Goal: Task Accomplishment & Management: Manage account settings

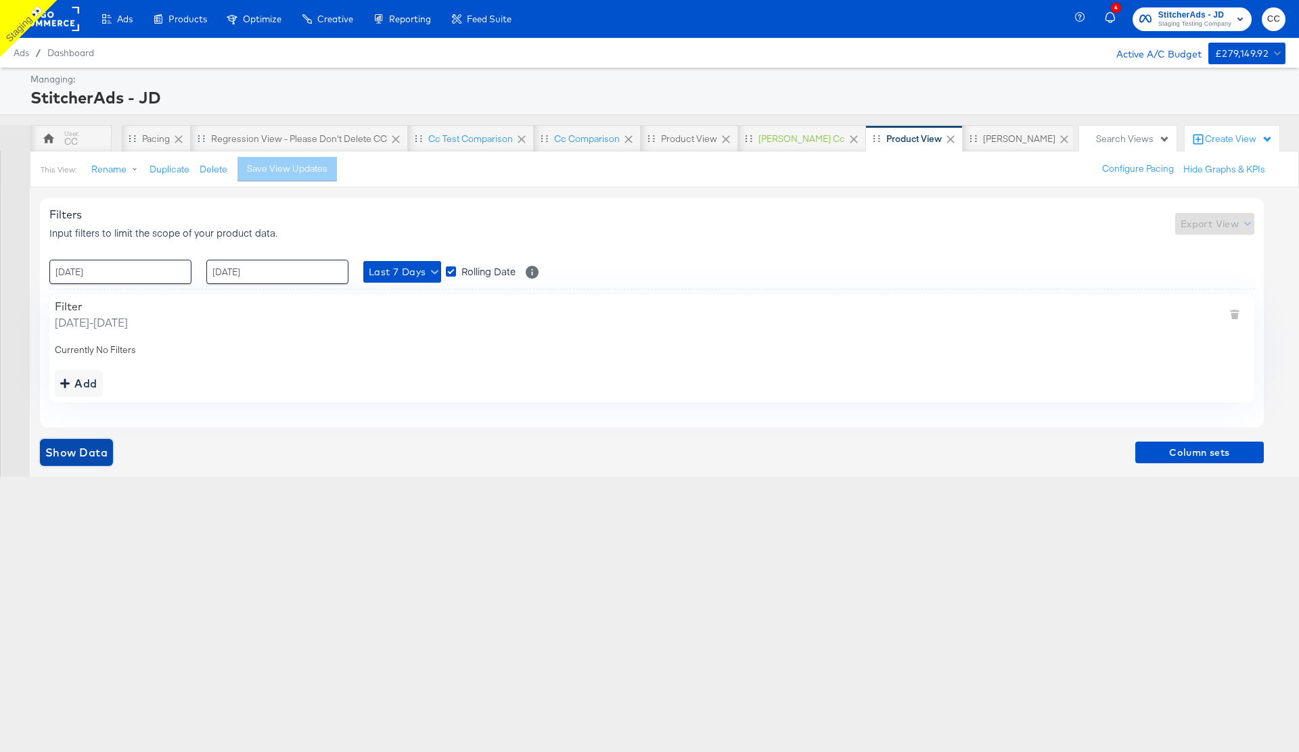
click at [66, 405] on span "Show Data" at bounding box center [76, 452] width 62 height 19
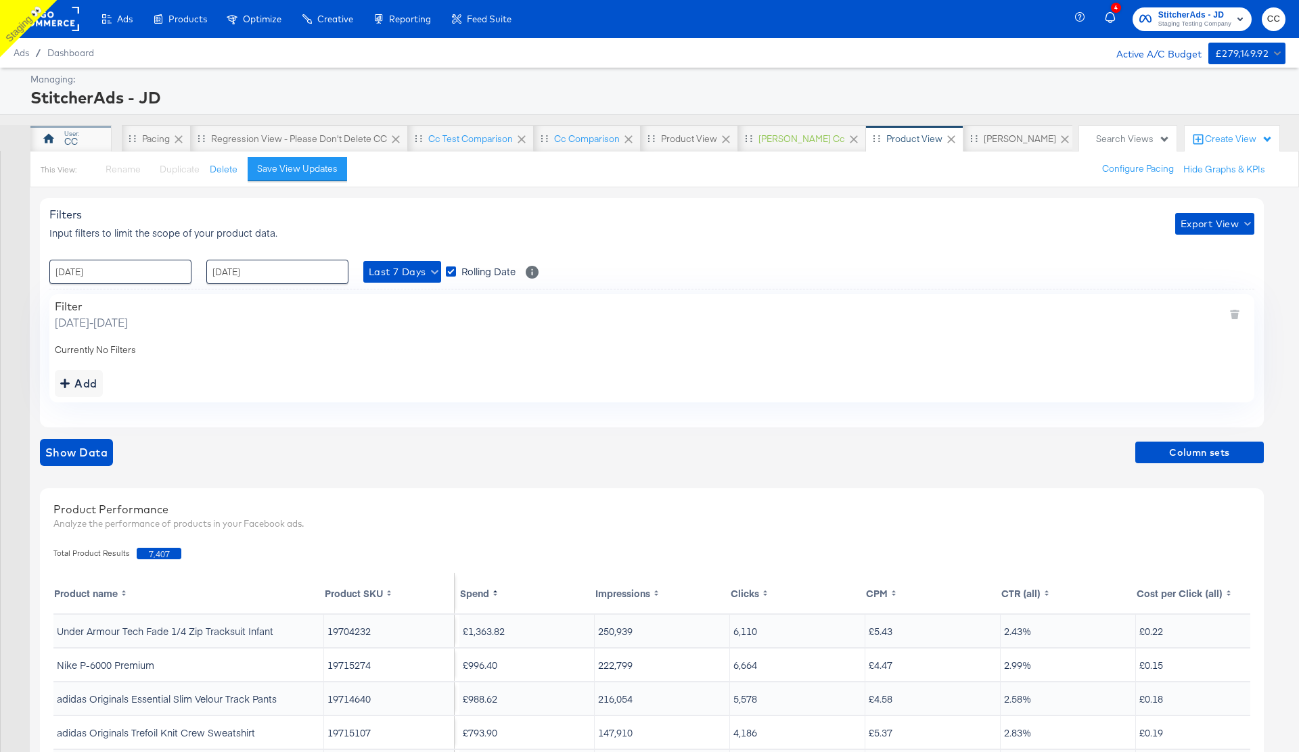
click at [73, 140] on div "CC" at bounding box center [71, 141] width 14 height 13
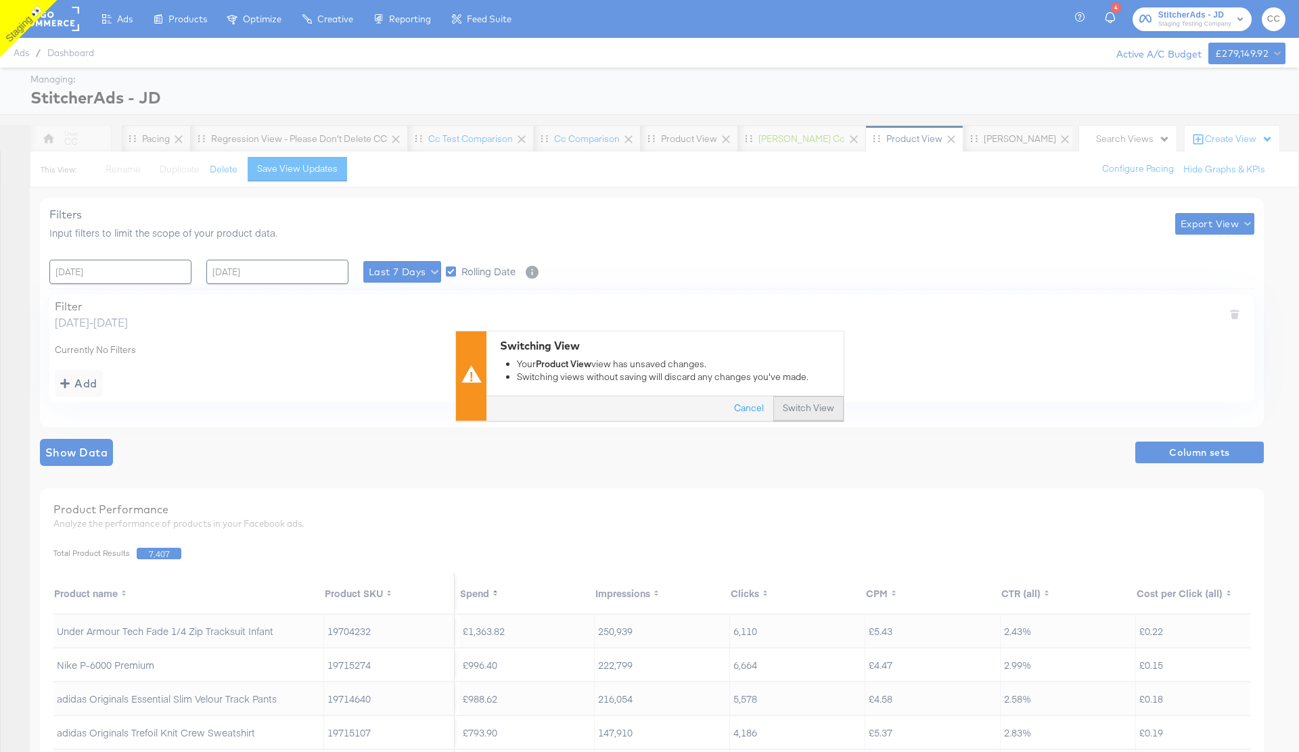
click at [810, 405] on button "Switch View" at bounding box center [808, 409] width 70 height 24
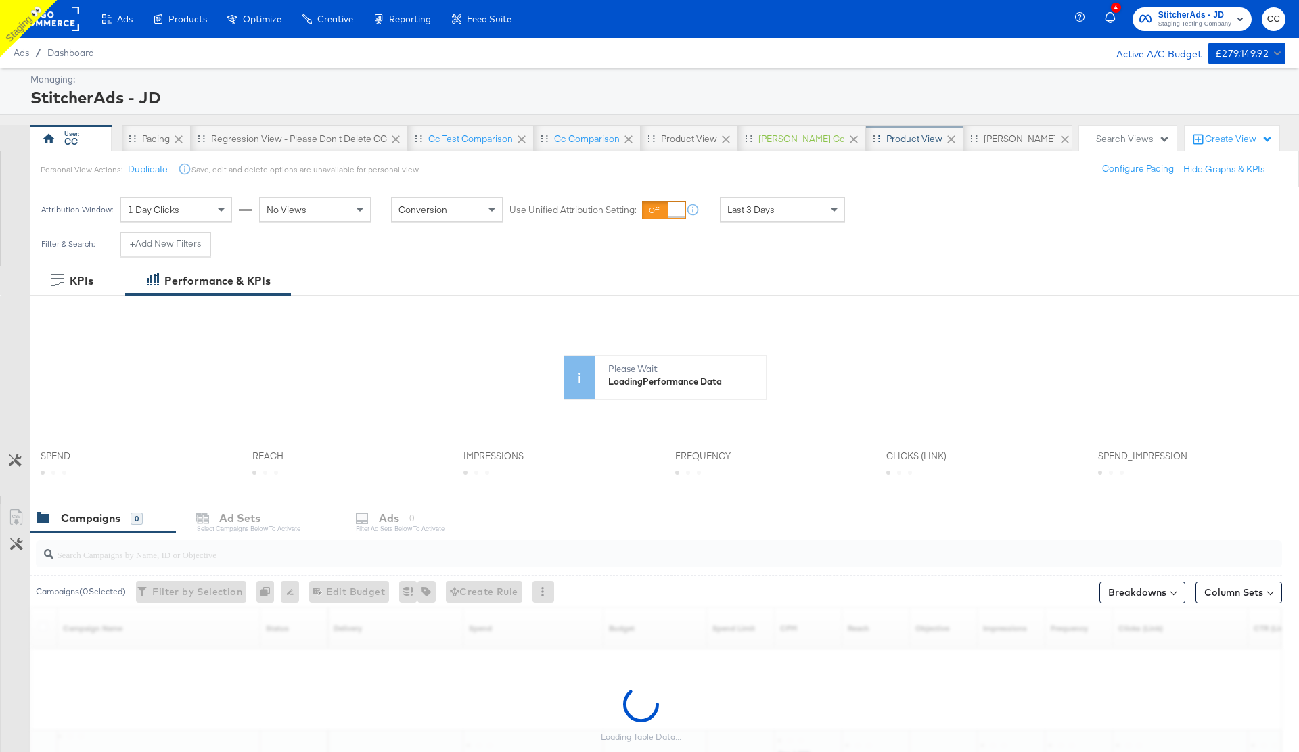
click at [878, 145] on div "Product View" at bounding box center [914, 138] width 97 height 27
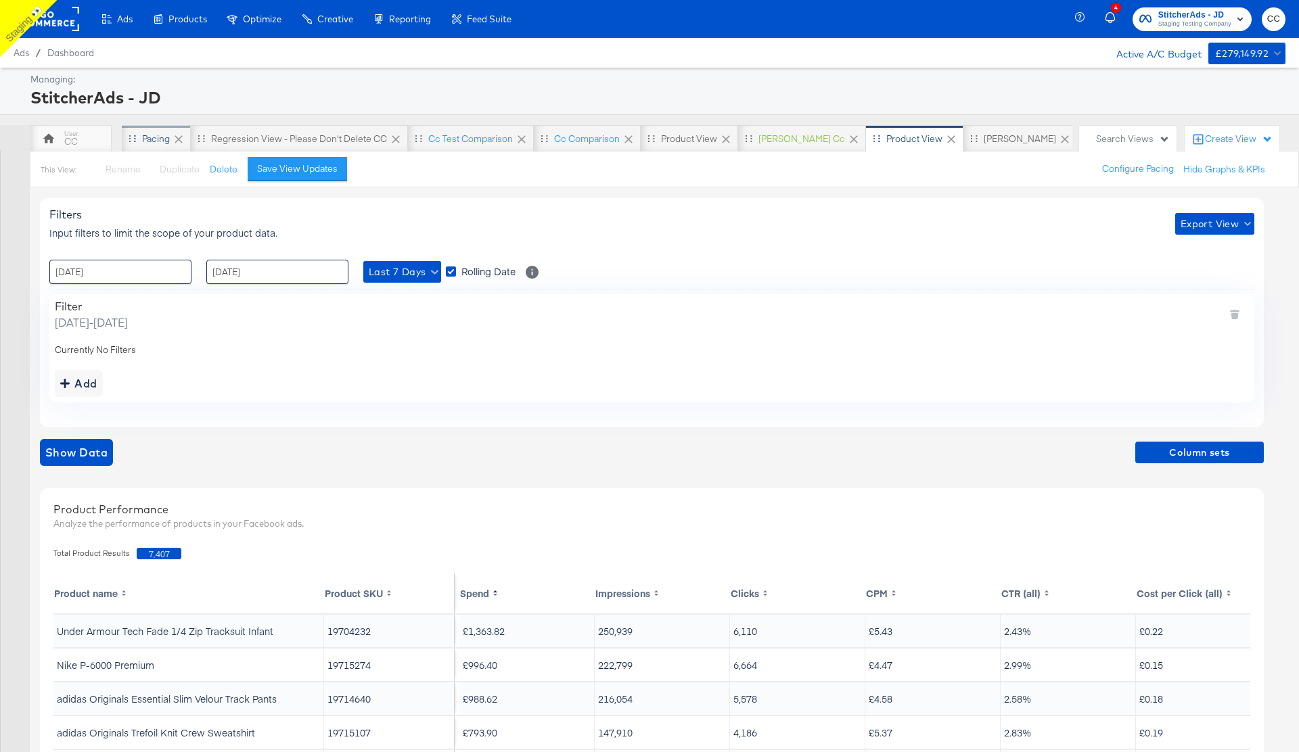
click at [156, 138] on div "Pacing" at bounding box center [156, 139] width 28 height 13
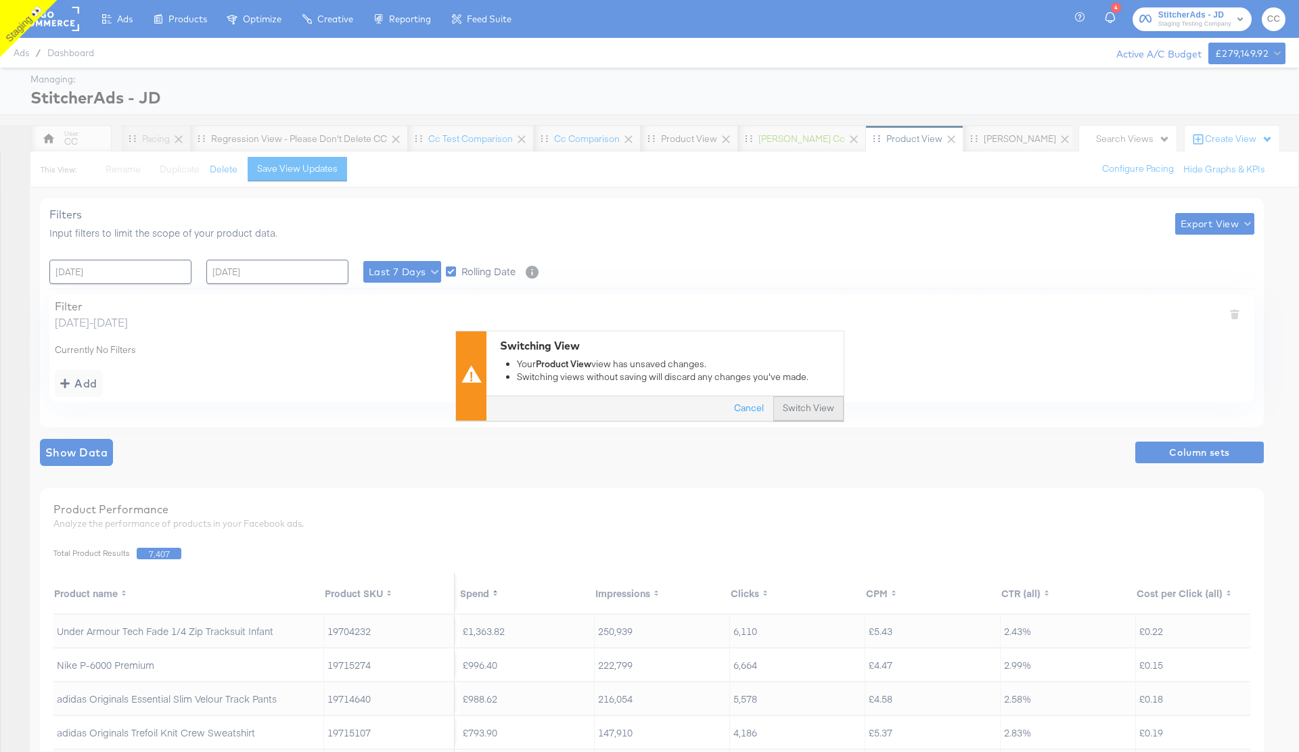
click at [817, 403] on button "Switch View" at bounding box center [808, 409] width 70 height 24
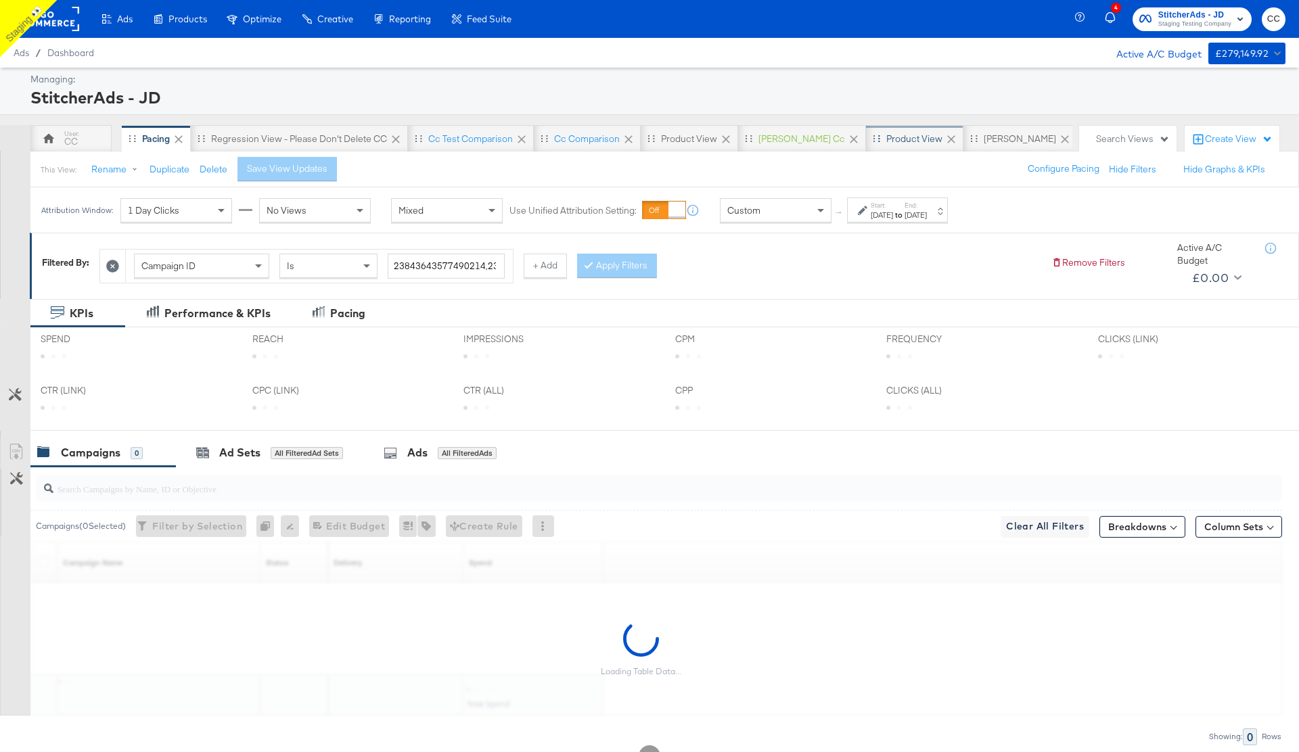
click at [873, 145] on div "Product View" at bounding box center [914, 138] width 97 height 27
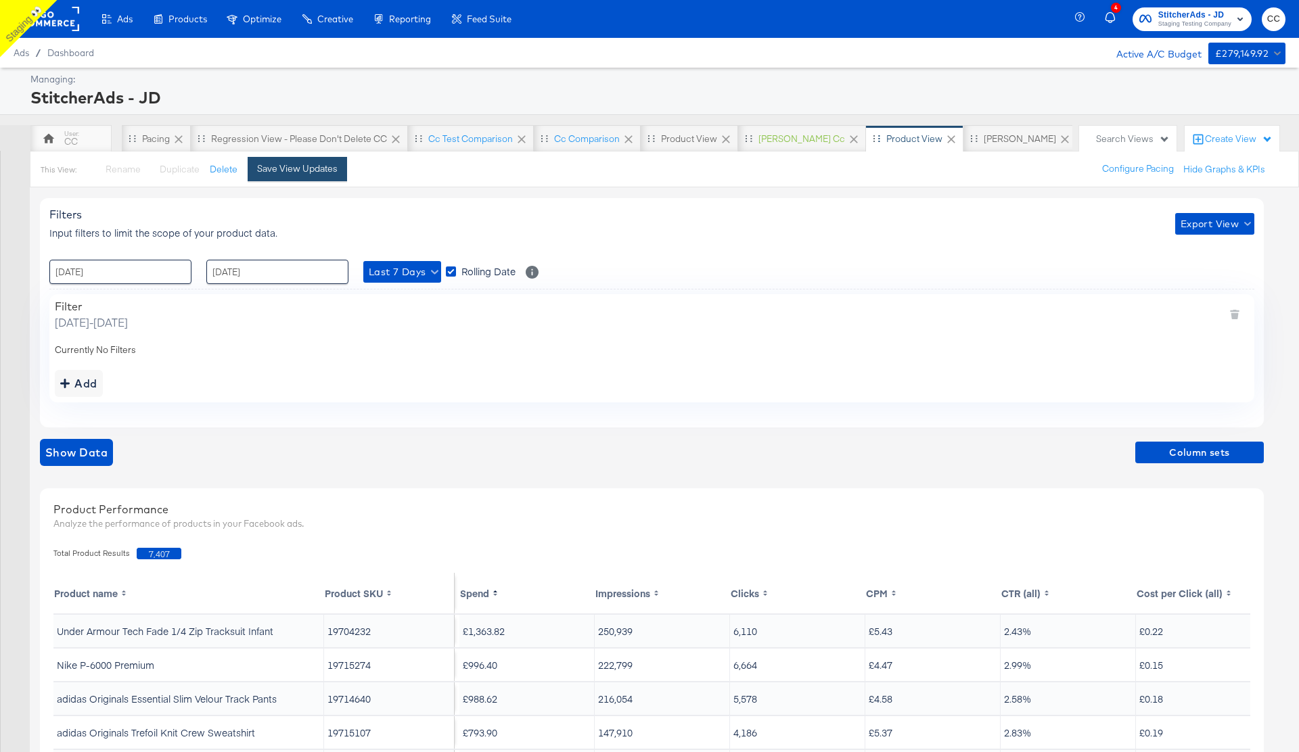
click at [311, 174] on div "Save View Updates" at bounding box center [297, 168] width 81 height 13
click at [68, 143] on div "CC" at bounding box center [71, 141] width 14 height 13
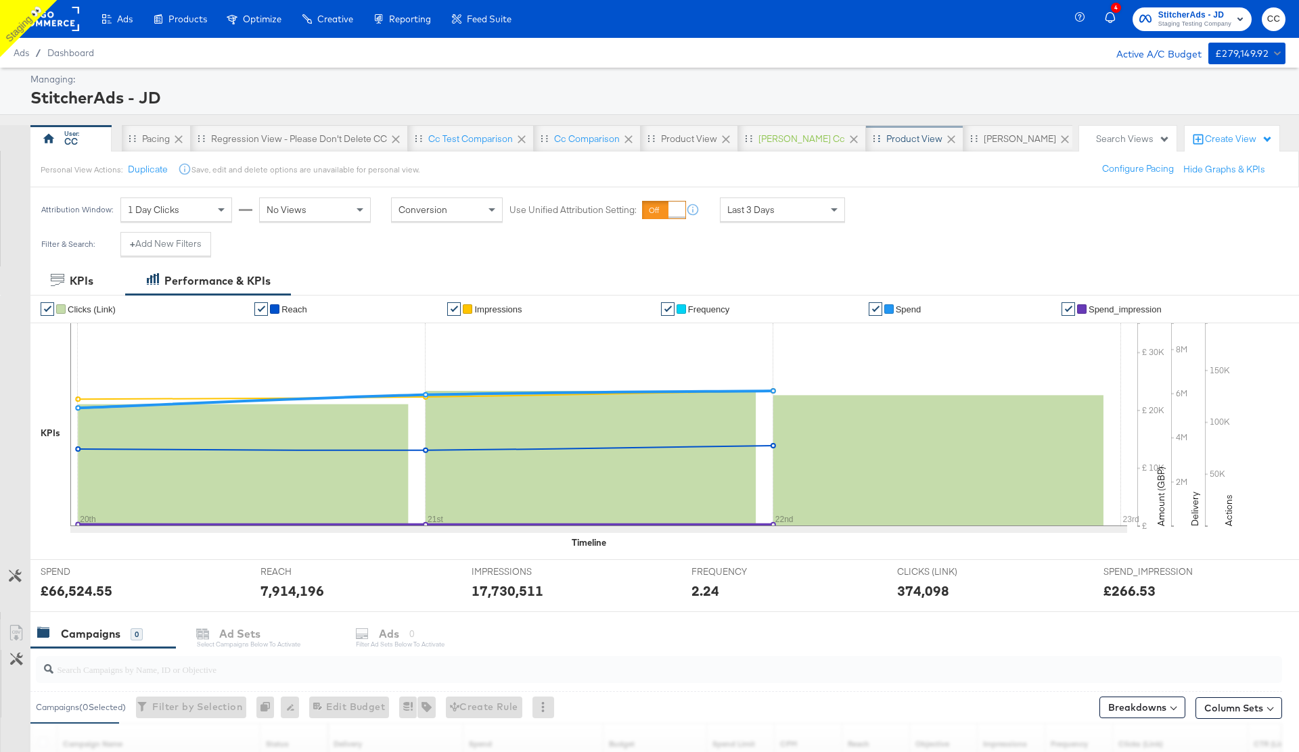
click at [886, 136] on div "Product View" at bounding box center [914, 139] width 56 height 13
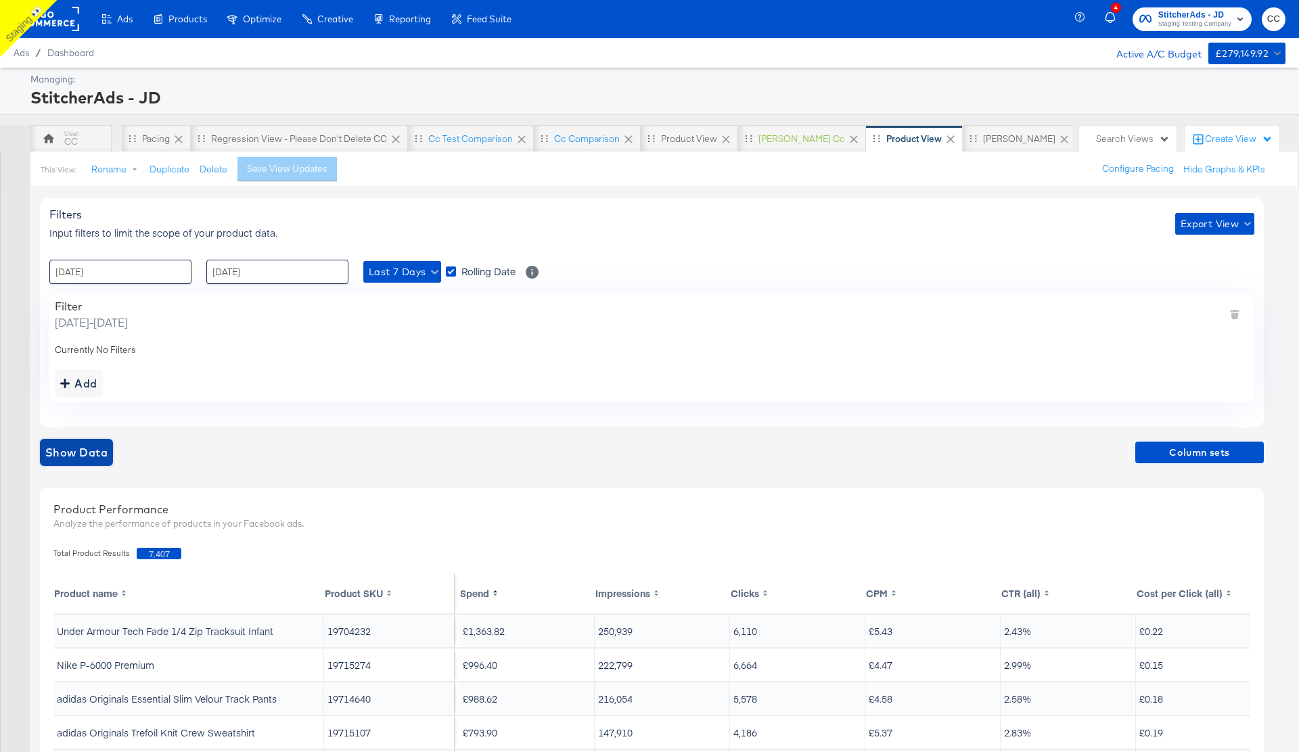
click at [75, 405] on span "Show Data" at bounding box center [76, 452] width 62 height 19
click at [68, 405] on span "Show Data" at bounding box center [76, 452] width 62 height 19
drag, startPoint x: 143, startPoint y: 556, endPoint x: 169, endPoint y: 555, distance: 26.4
click at [169, 405] on span "7,407" at bounding box center [159, 554] width 45 height 12
click at [135, 275] on input "[DATE]" at bounding box center [120, 272] width 142 height 24
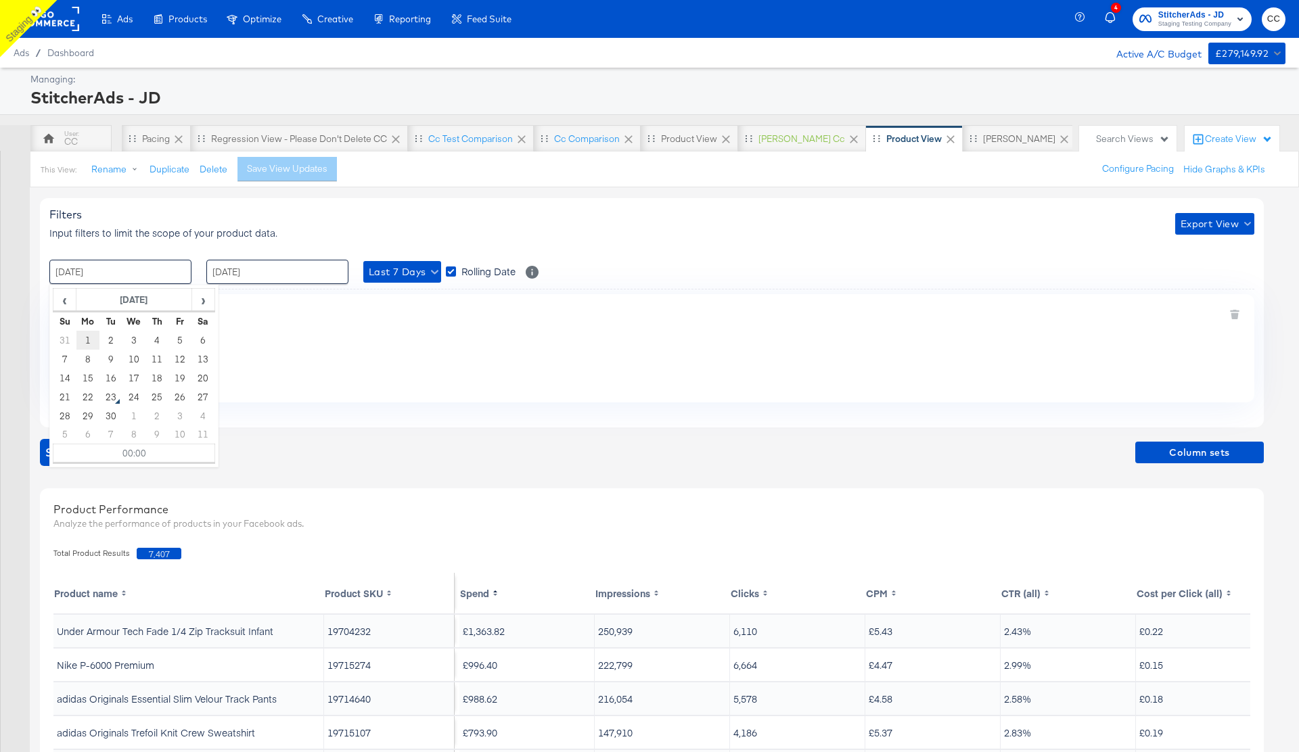
click at [87, 340] on td "1" at bounding box center [87, 340] width 23 height 19
type input "01 / September / 2025 00:00"
click at [274, 278] on input "22 / September / 2025" at bounding box center [277, 272] width 142 height 24
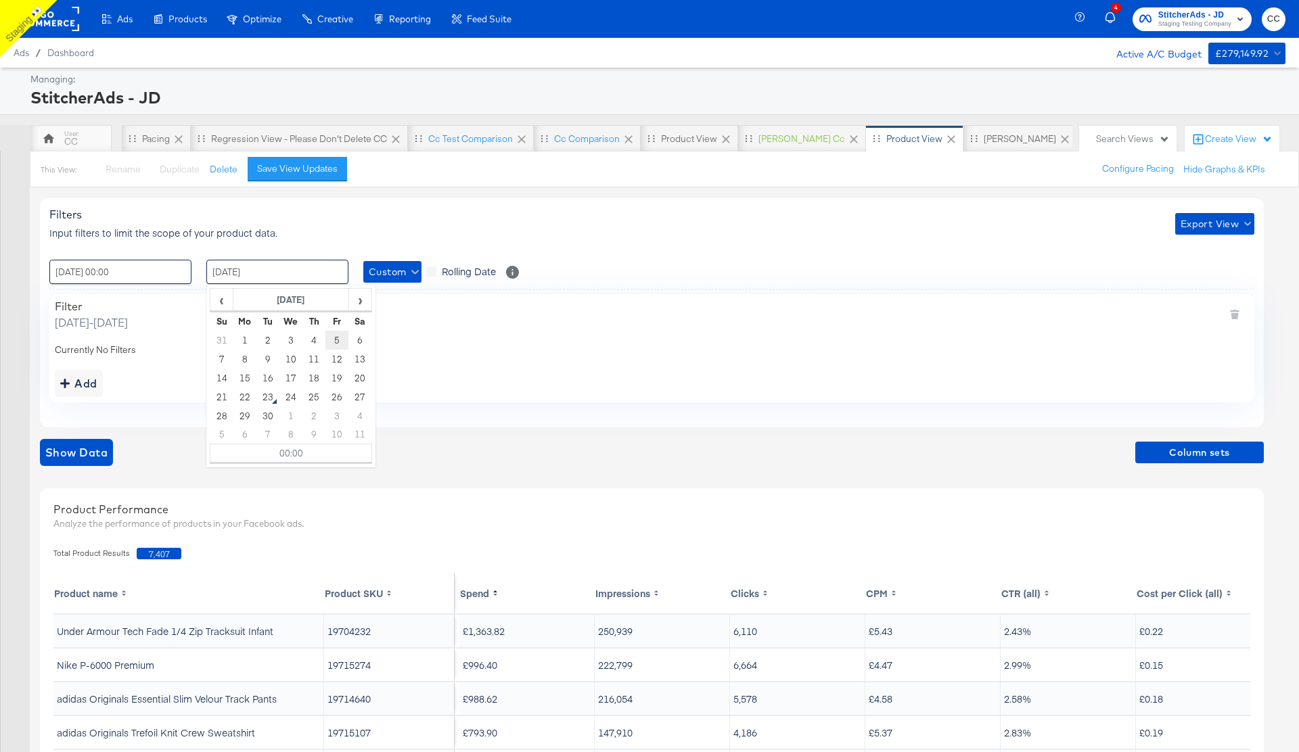
click at [338, 339] on td "5" at bounding box center [336, 340] width 23 height 19
type input "05 / September / 2025 00:00"
click at [80, 405] on span "Show Data" at bounding box center [76, 452] width 62 height 19
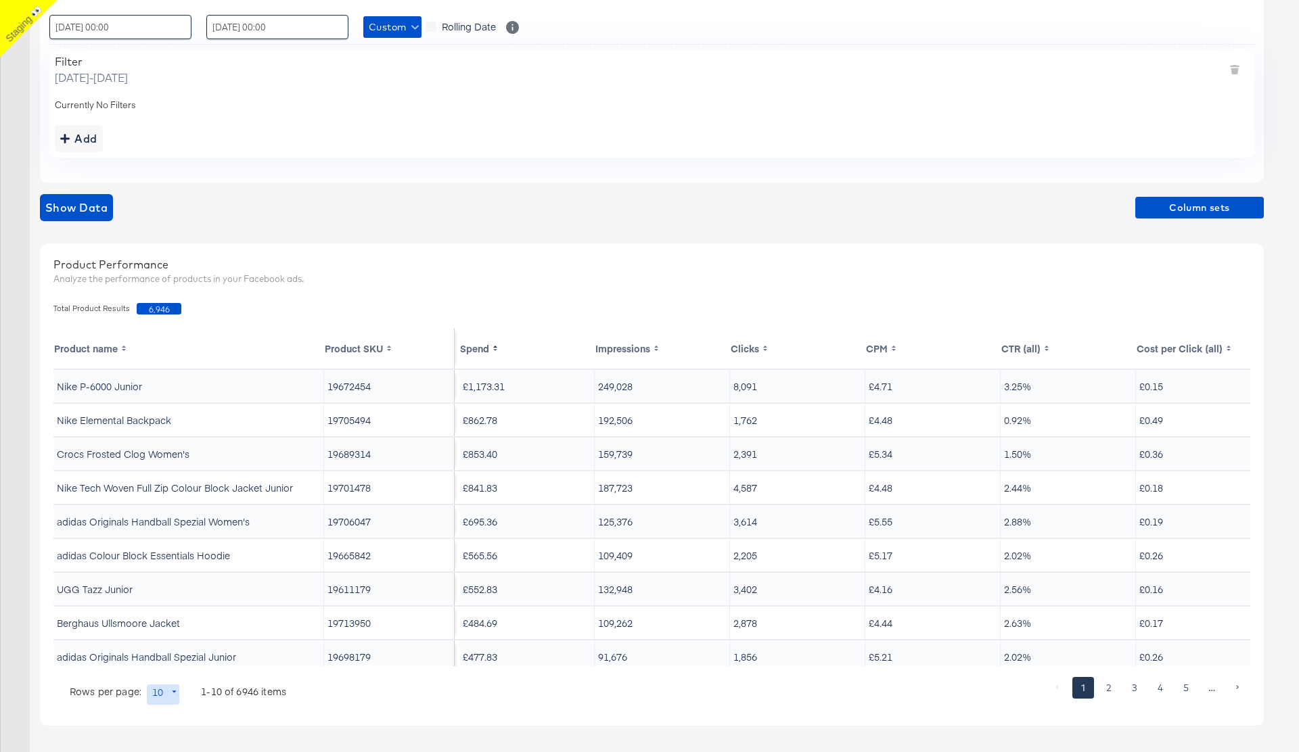
scroll to position [246, 0]
click at [70, 206] on span "Show Data" at bounding box center [76, 207] width 62 height 19
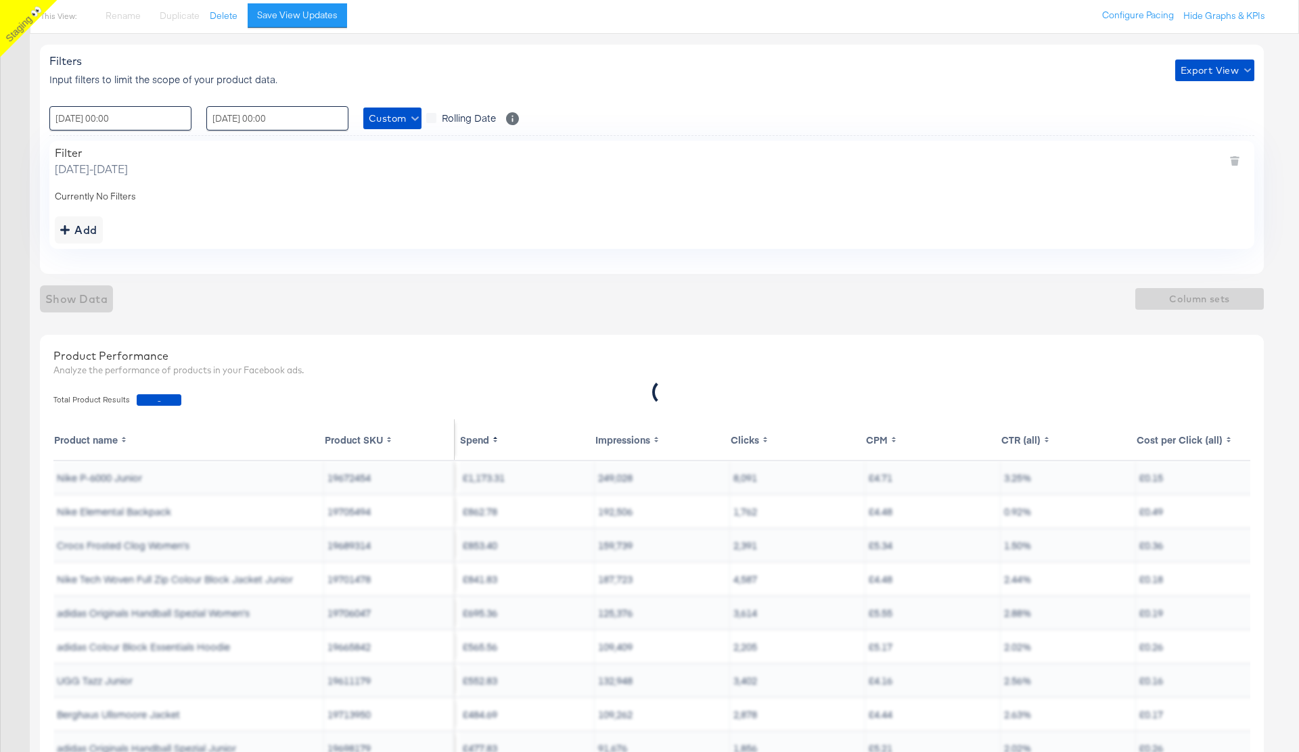
scroll to position [34, 0]
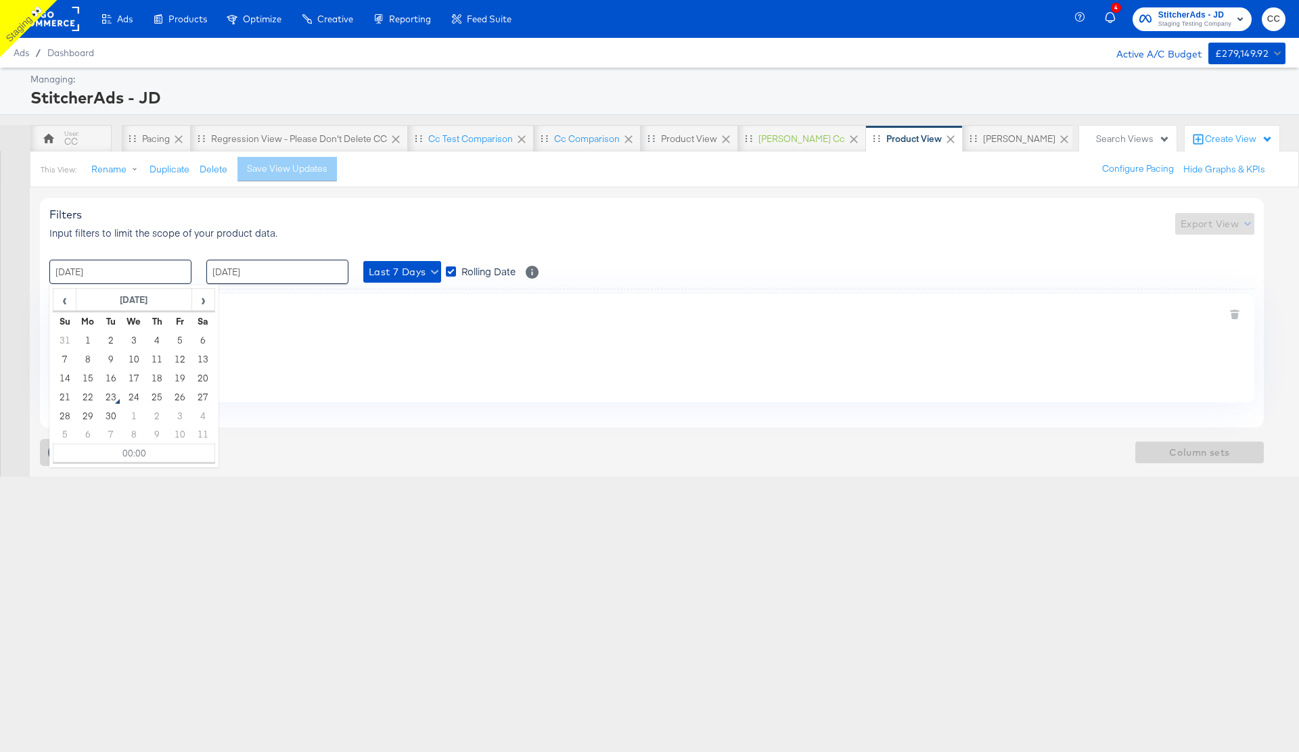
click at [164, 272] on input "16 / September / 2025" at bounding box center [120, 272] width 142 height 24
click at [63, 300] on span "‹" at bounding box center [64, 300] width 21 height 20
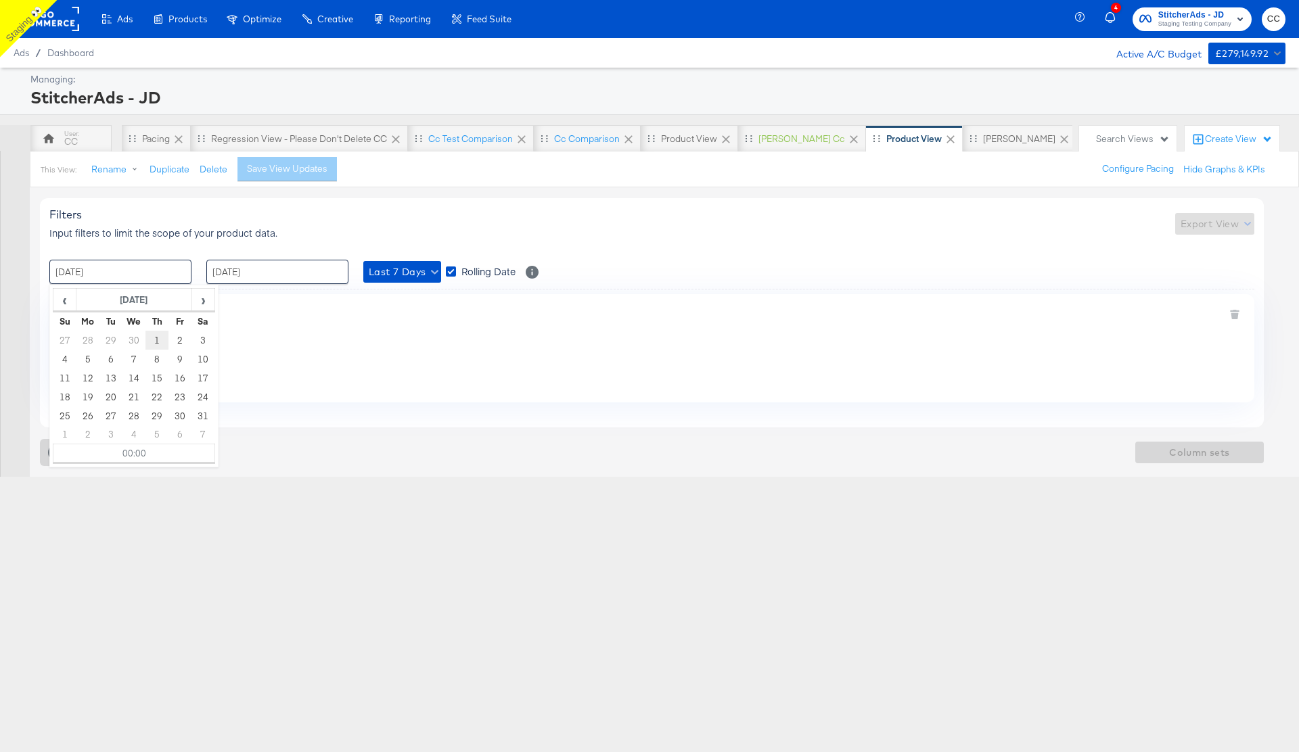
click at [159, 344] on td "1" at bounding box center [156, 340] width 23 height 19
type input "01 / May / 2025 00:00"
click at [315, 267] on input "22 / September / 2025" at bounding box center [277, 272] width 142 height 24
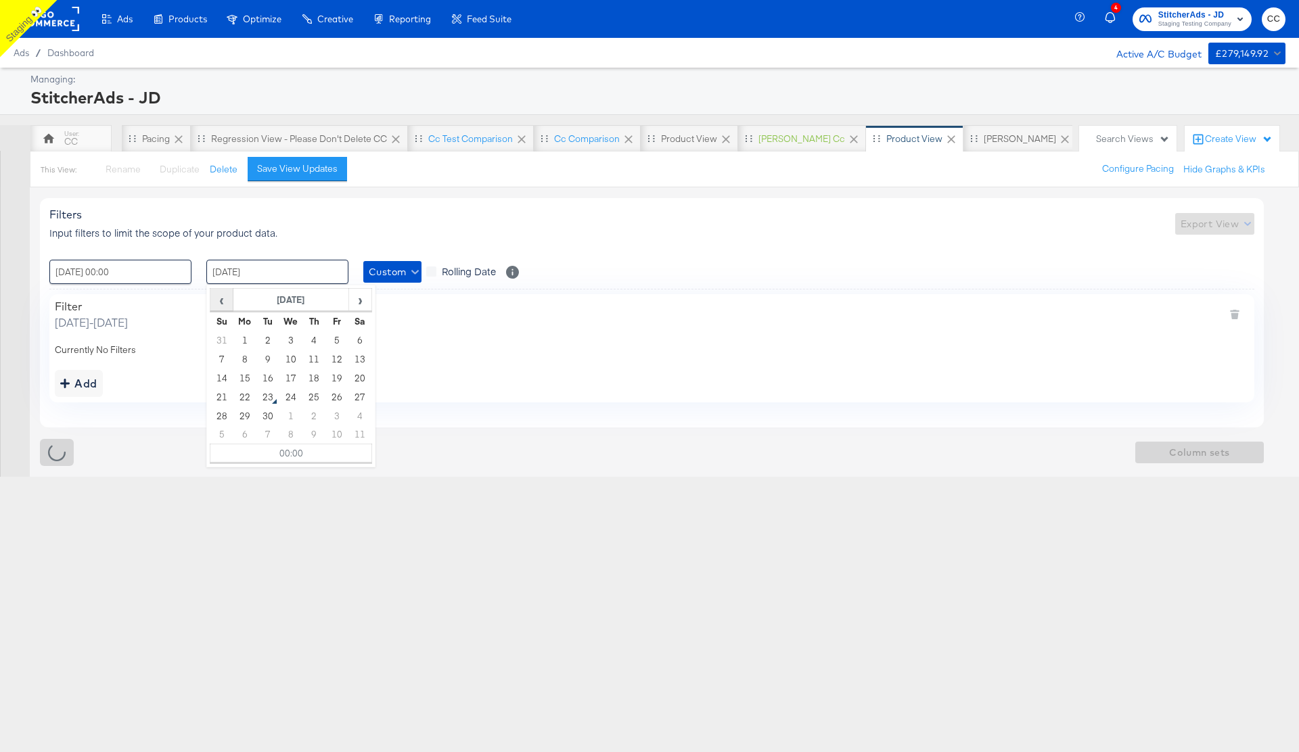
click at [221, 300] on span "‹" at bounding box center [221, 300] width 21 height 20
click at [361, 361] on td "10" at bounding box center [359, 359] width 23 height 19
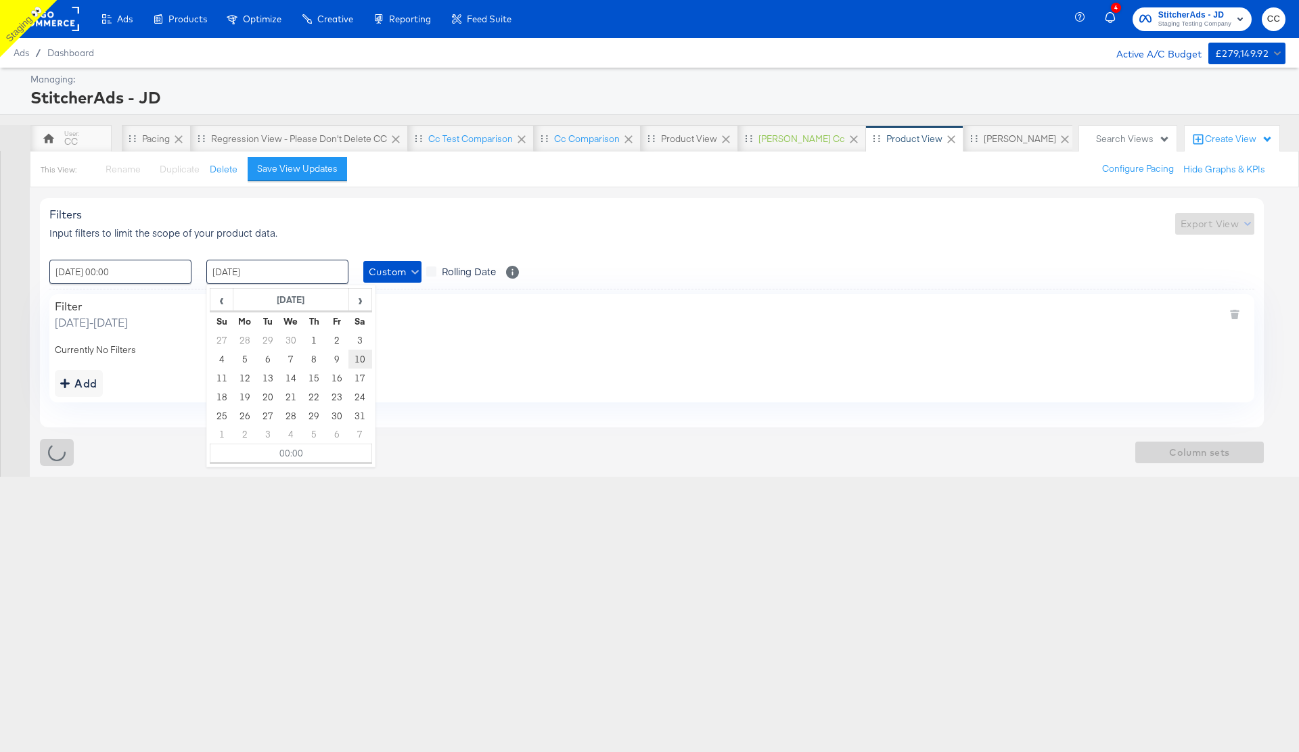
type input "10 / May / 2025 00:00"
click at [543, 223] on div "Filters Input filters to limit the scope of your product data. Export View" at bounding box center [651, 224] width 1205 height 32
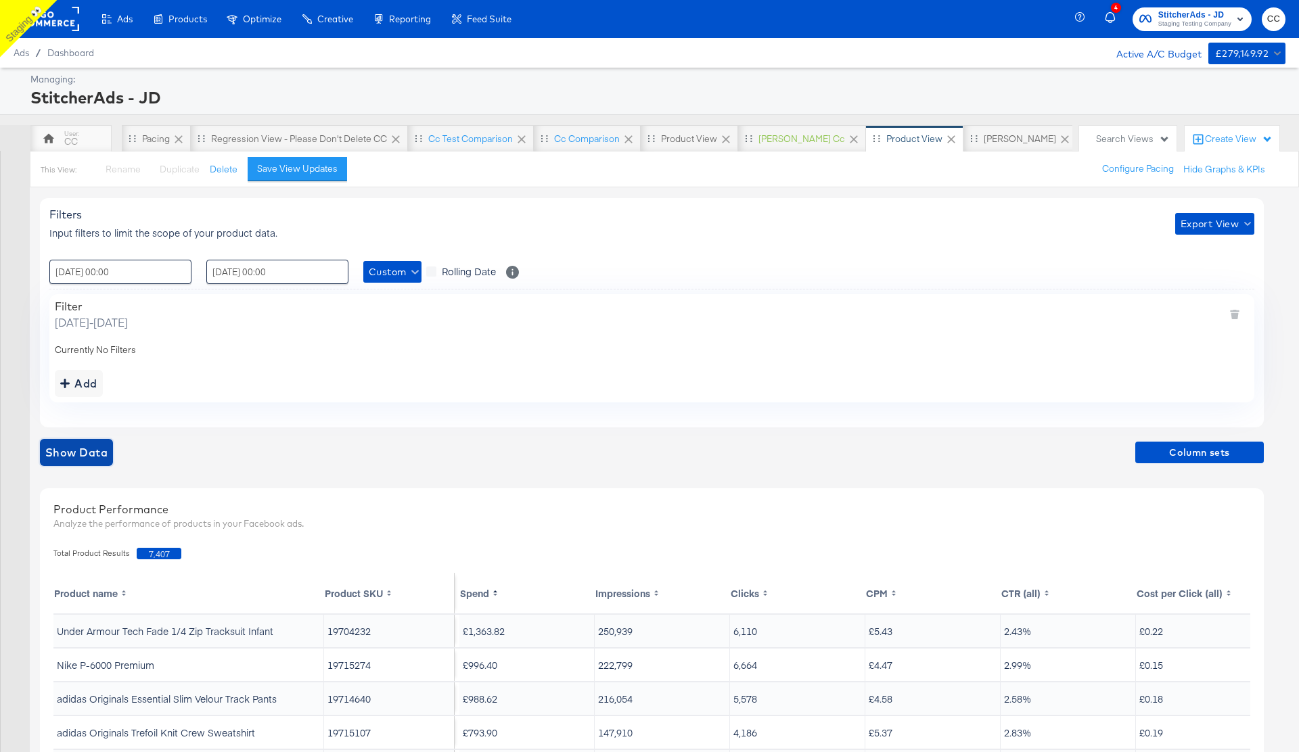
click at [77, 454] on span "Show Data" at bounding box center [76, 452] width 62 height 19
click at [240, 272] on input "10 / May / 2025 00:00" at bounding box center [277, 272] width 142 height 24
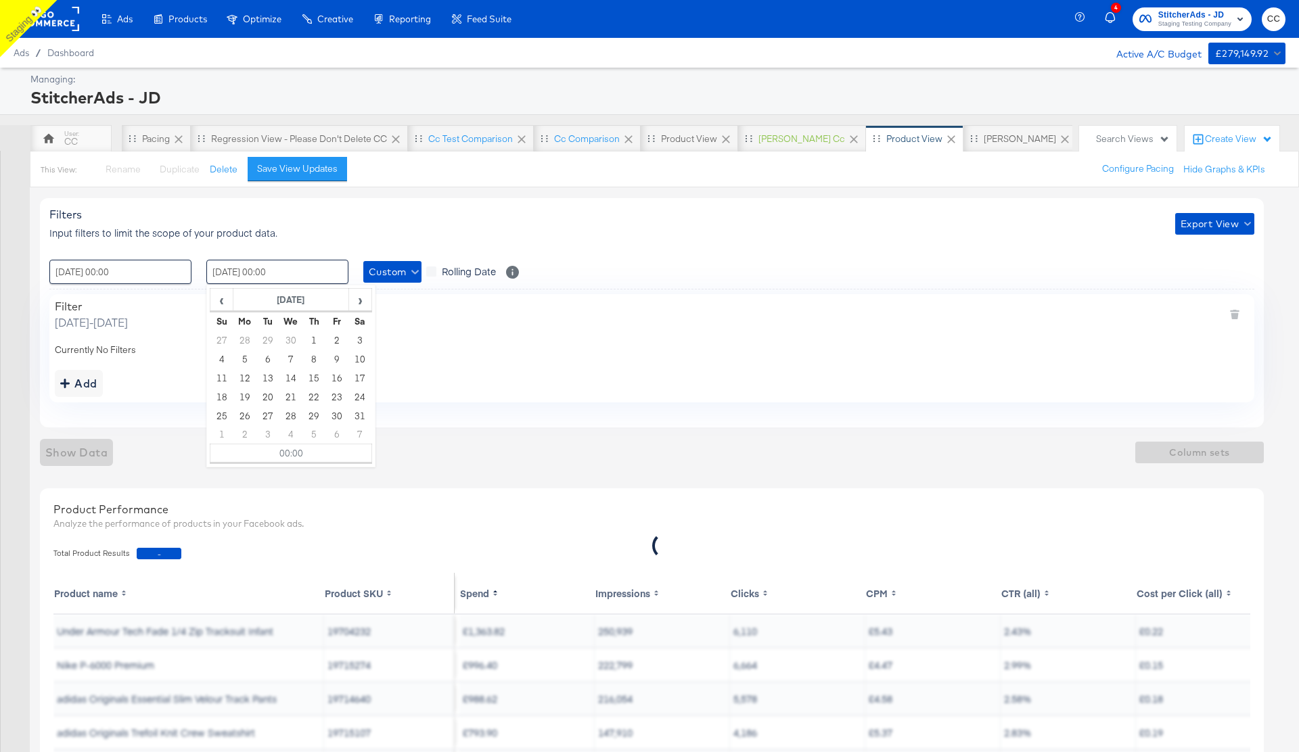
click at [718, 284] on div "Filters Input filters to limit the scope of your product data. Export View : 01…" at bounding box center [652, 312] width 1224 height 229
click at [302, 170] on div "Save View Updates" at bounding box center [297, 168] width 81 height 13
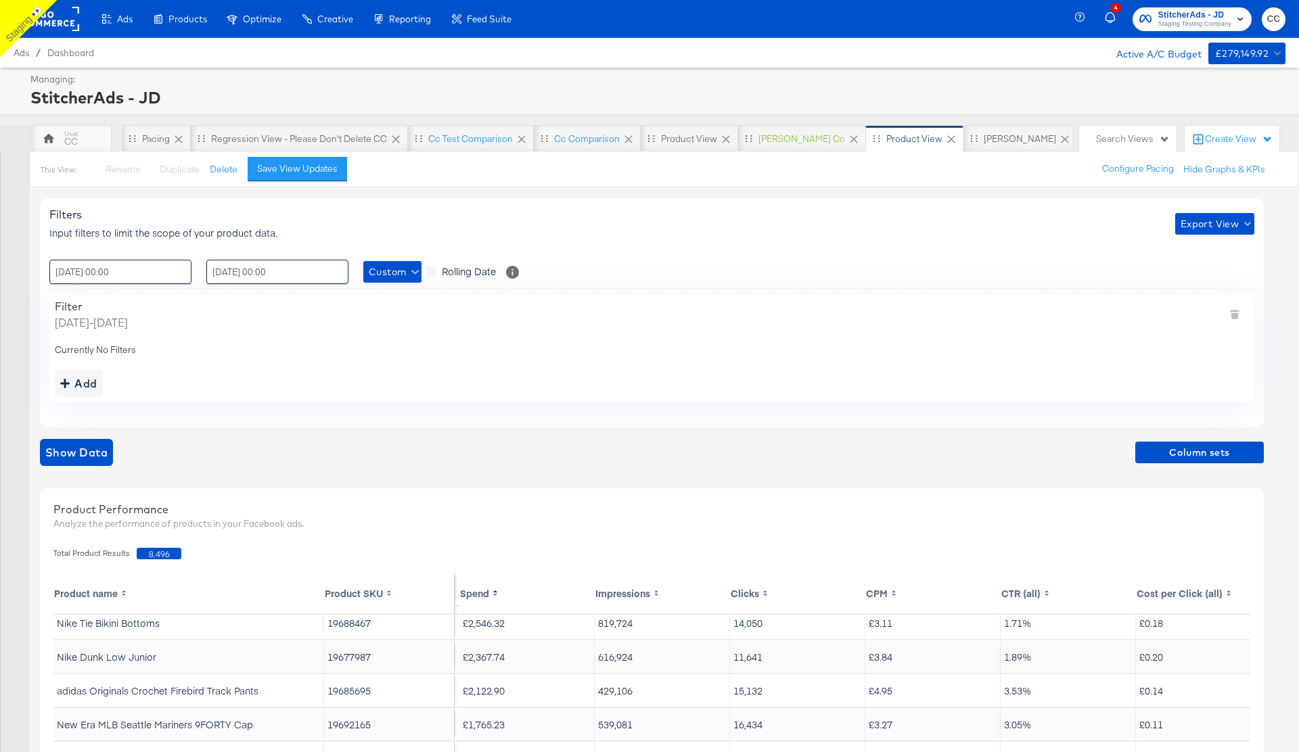
scroll to position [85, 0]
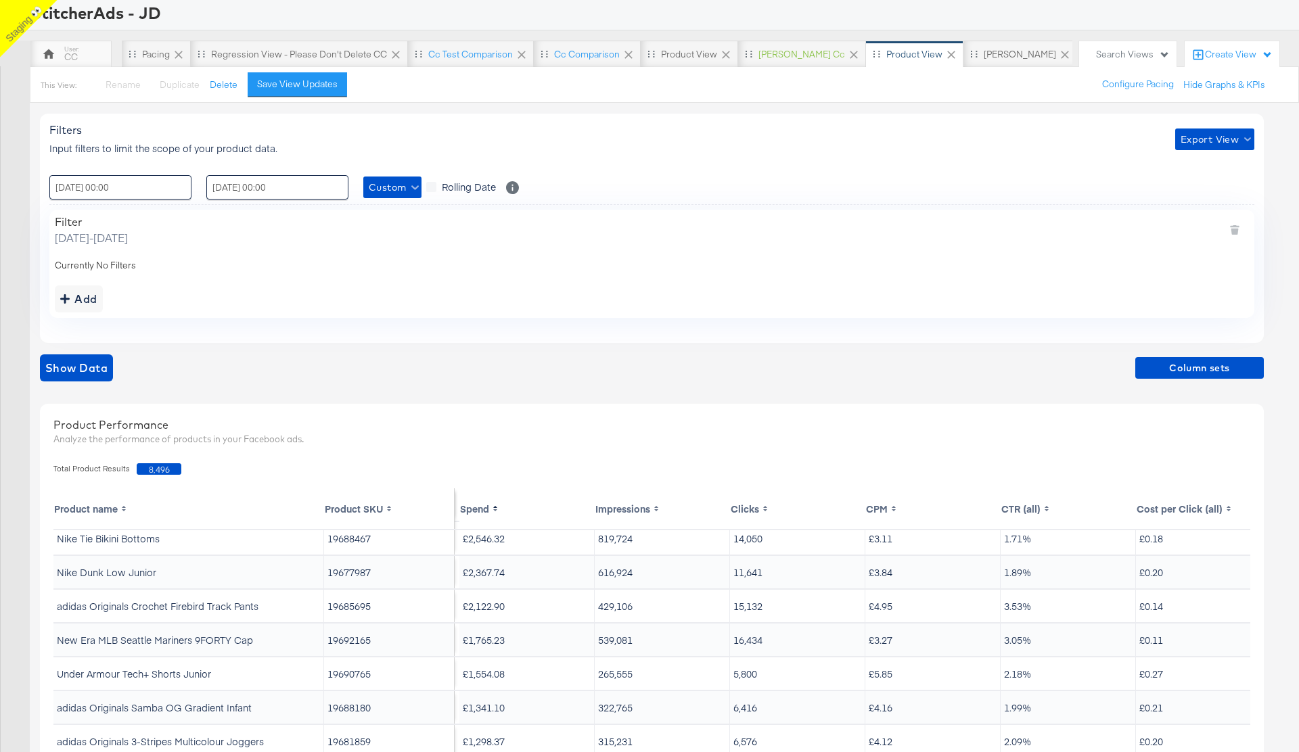
drag, startPoint x: 169, startPoint y: 470, endPoint x: 131, endPoint y: 470, distance: 37.9
click at [131, 470] on div "Total Product Results 8,496" at bounding box center [652, 469] width 1210 height 25
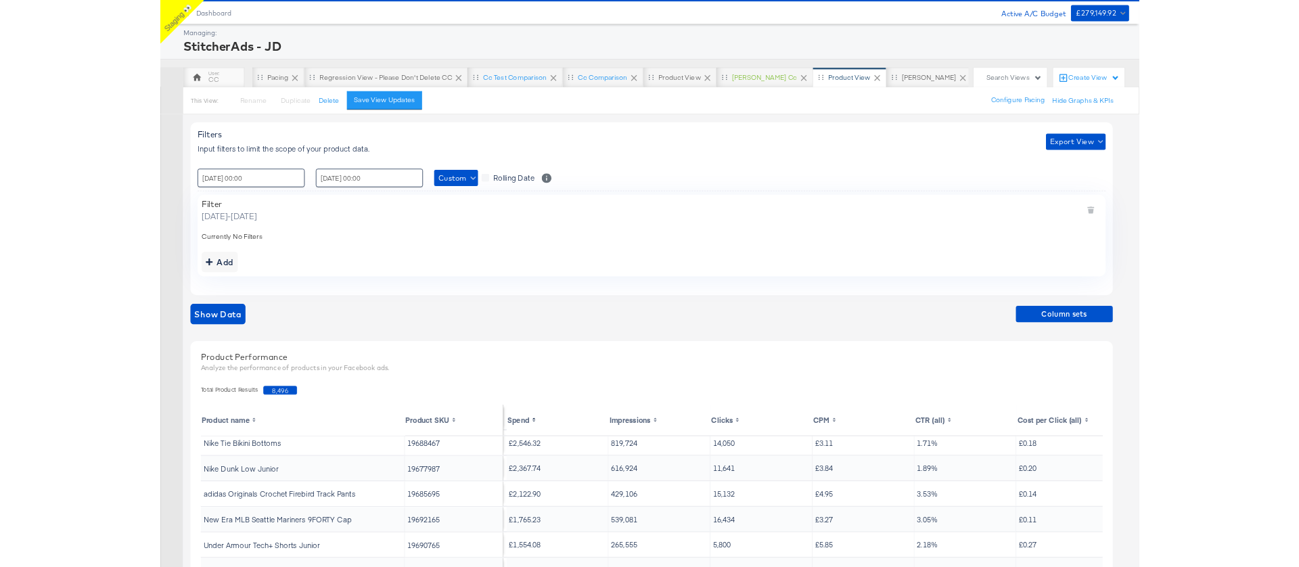
scroll to position [21, 0]
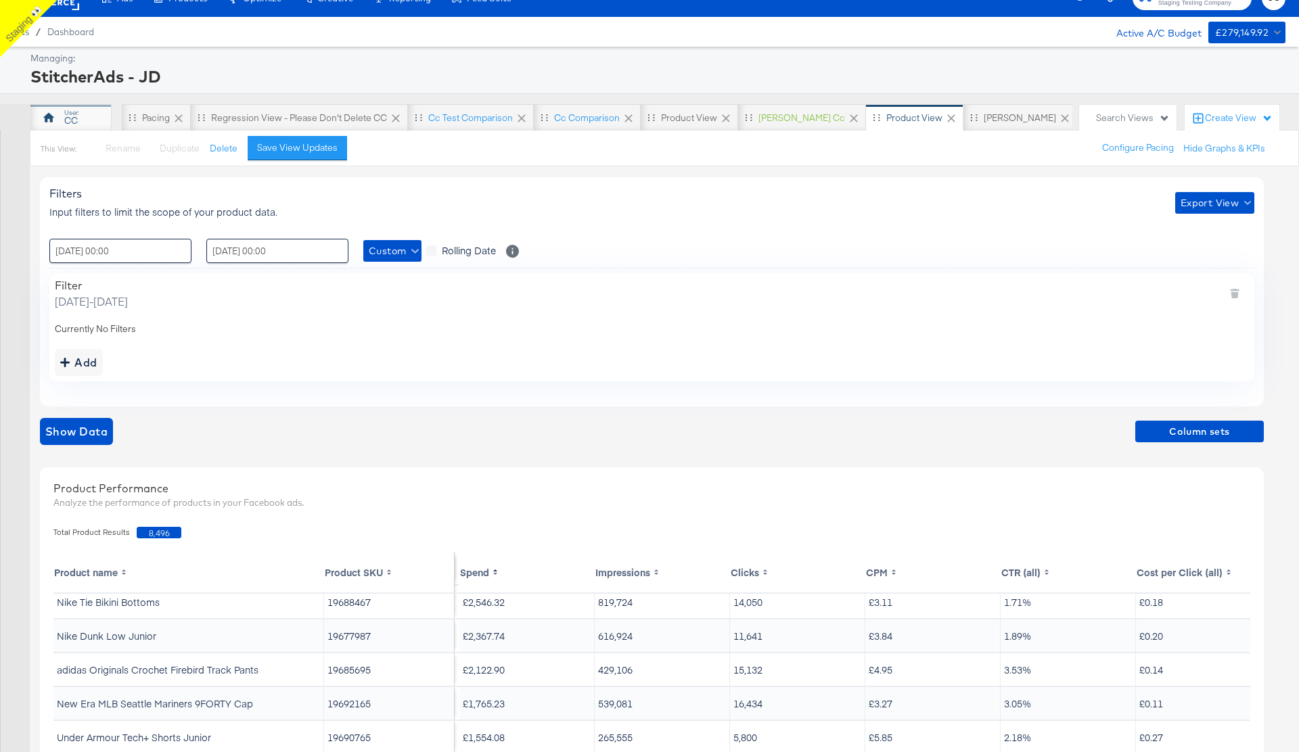
click at [66, 118] on div "CC" at bounding box center [71, 120] width 14 height 13
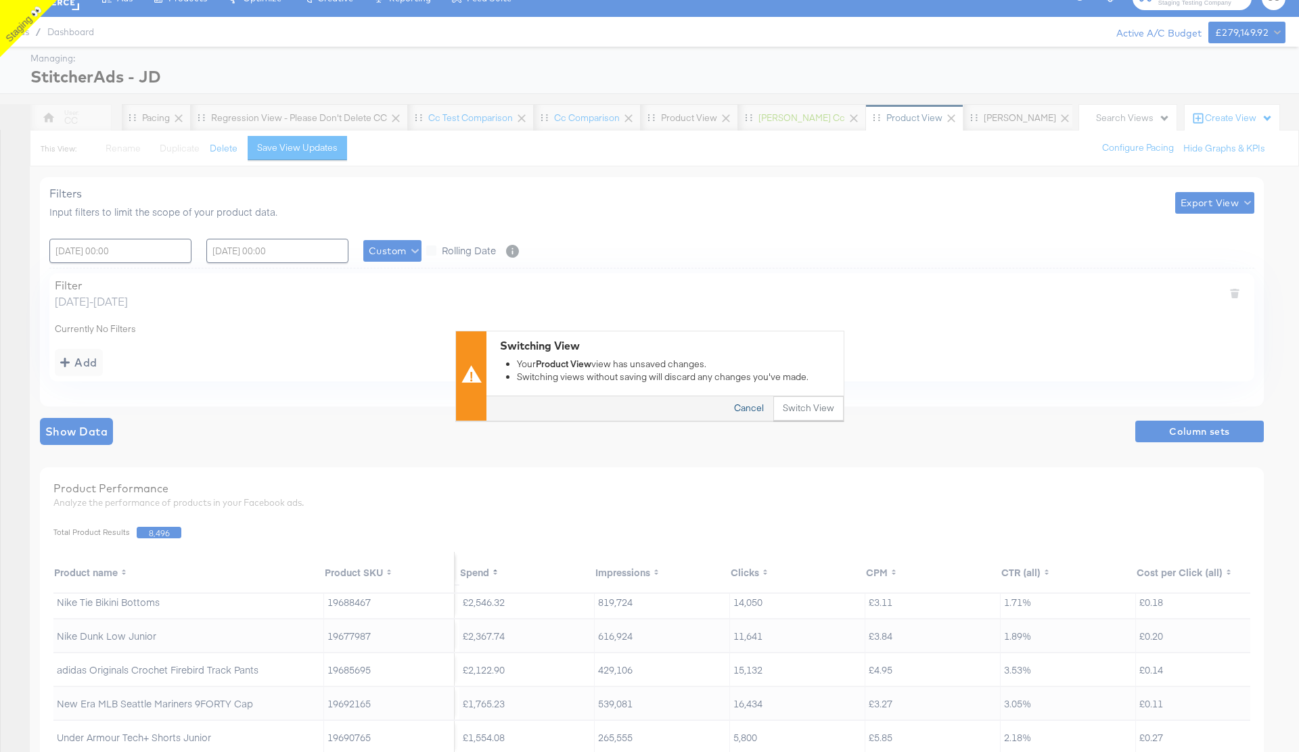
click at [745, 412] on button "Cancel" at bounding box center [749, 409] width 49 height 24
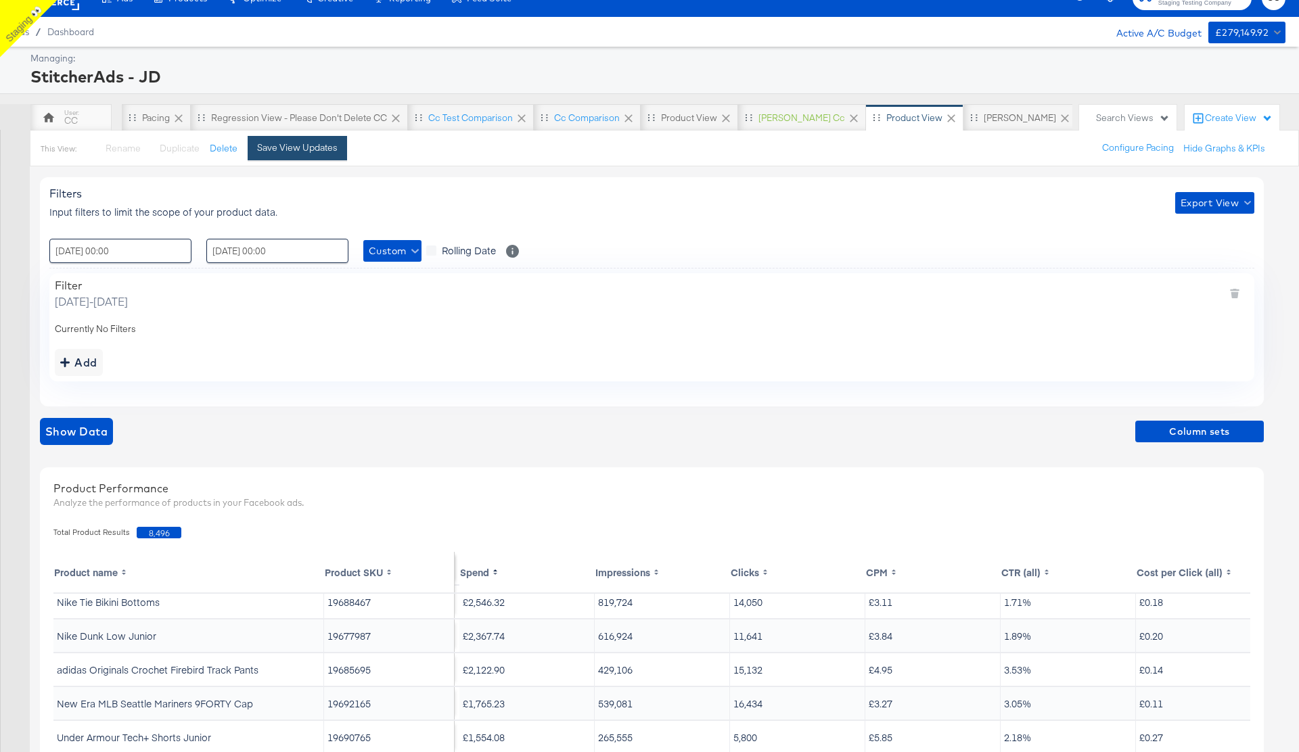
click at [288, 149] on div "Save View Updates" at bounding box center [297, 147] width 81 height 13
click at [71, 119] on div "CC" at bounding box center [71, 120] width 14 height 13
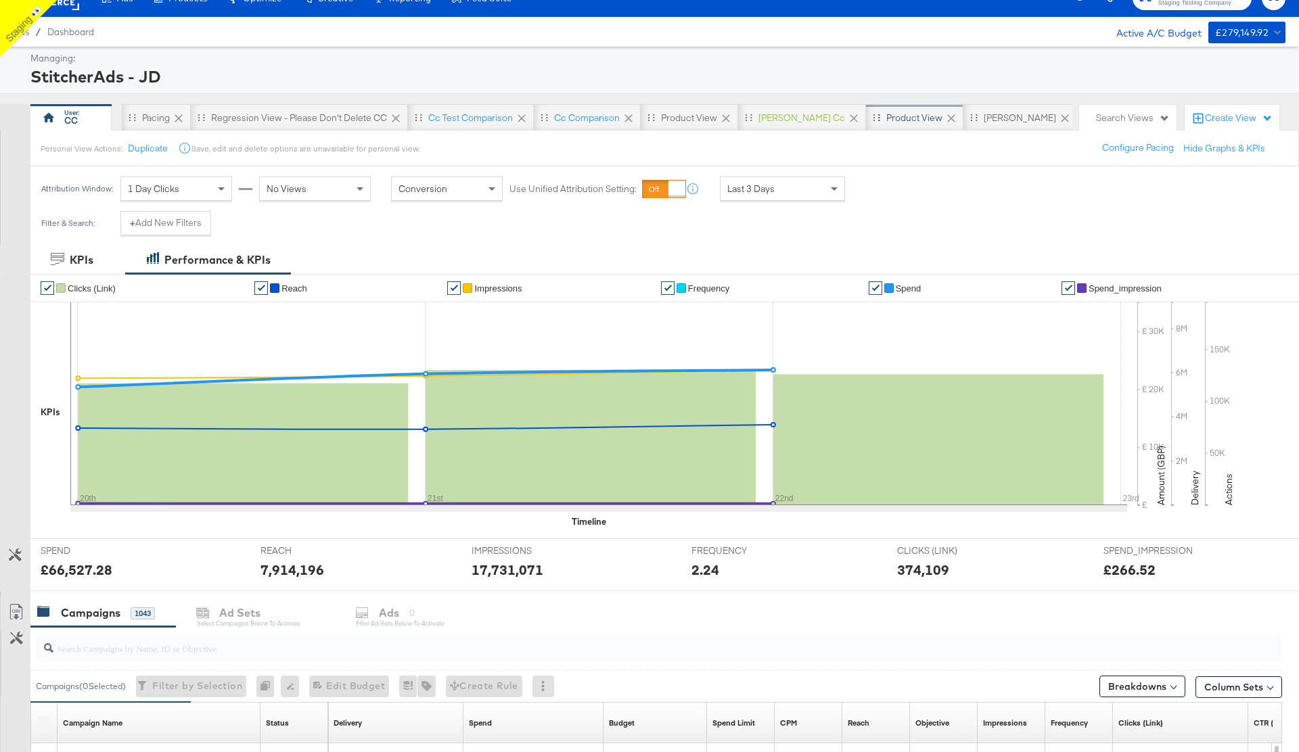
click at [888, 121] on div "Product View" at bounding box center [914, 118] width 56 height 13
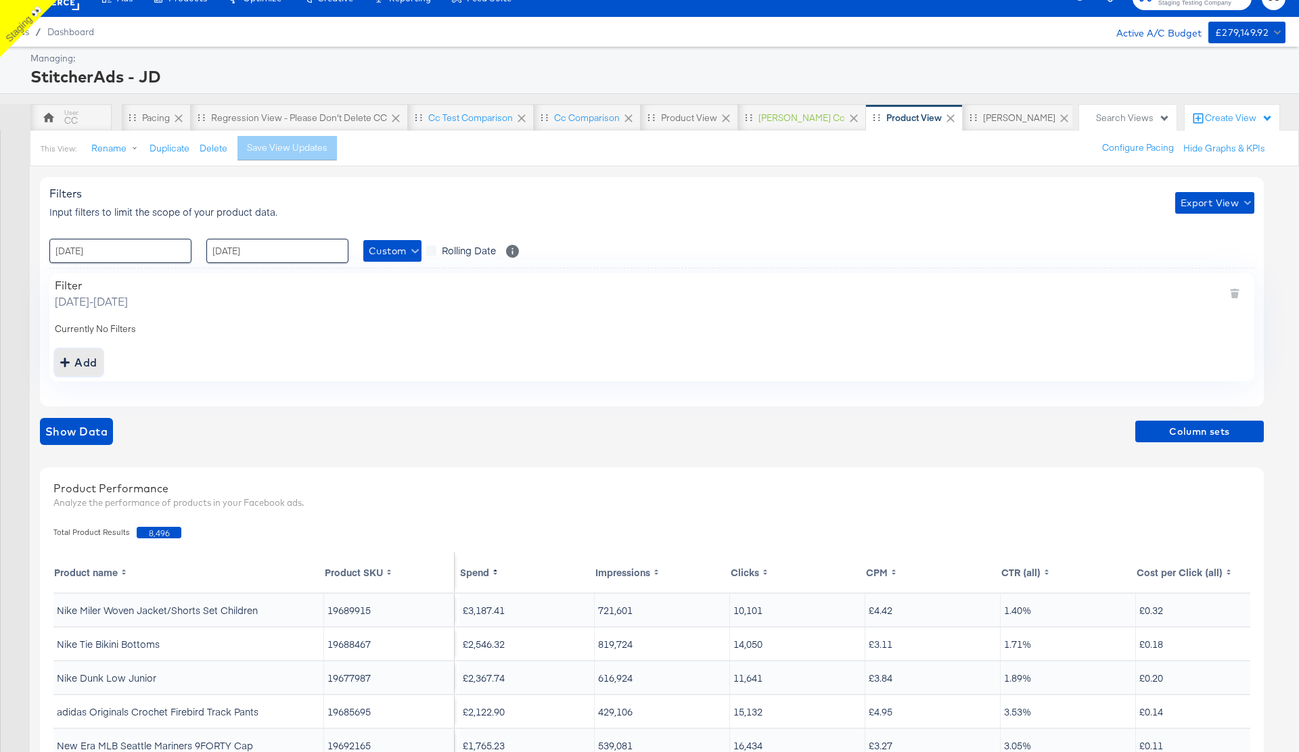
click at [76, 360] on div "Add" at bounding box center [78, 362] width 37 height 19
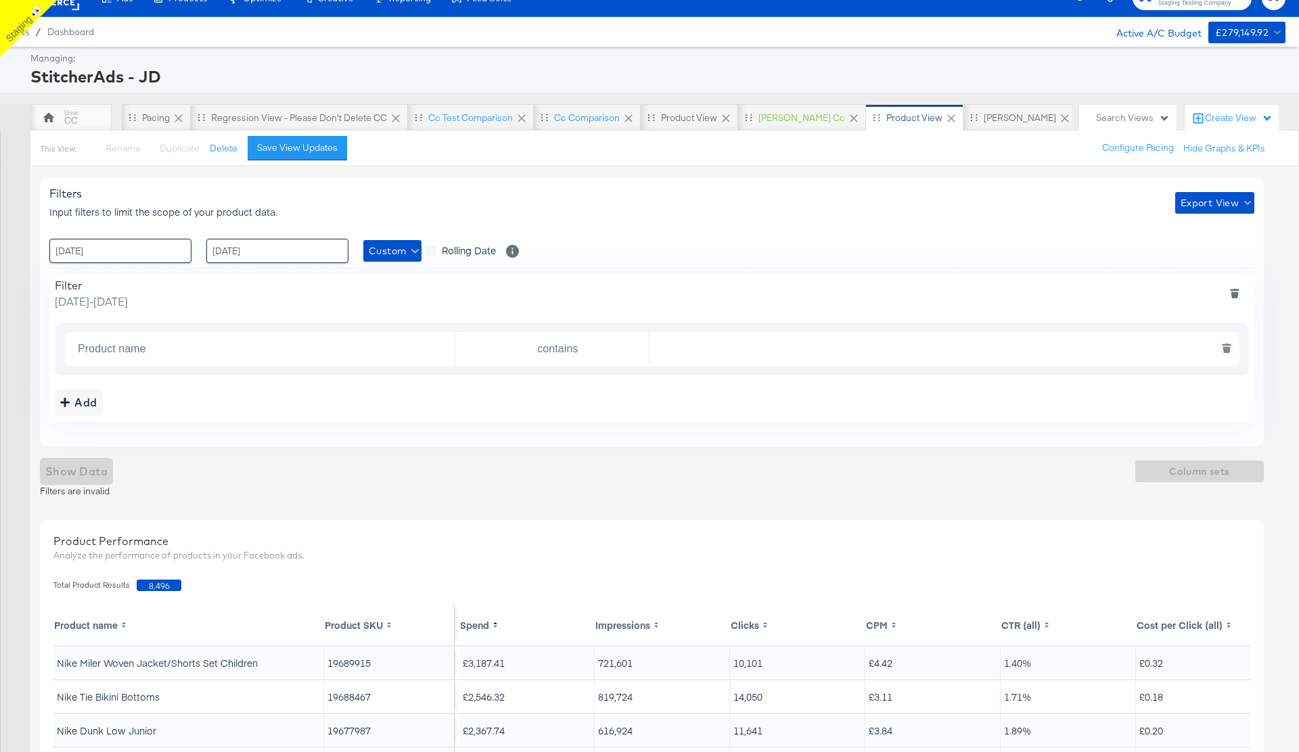
click at [300, 352] on input "Product name" at bounding box center [263, 350] width 382 height 28
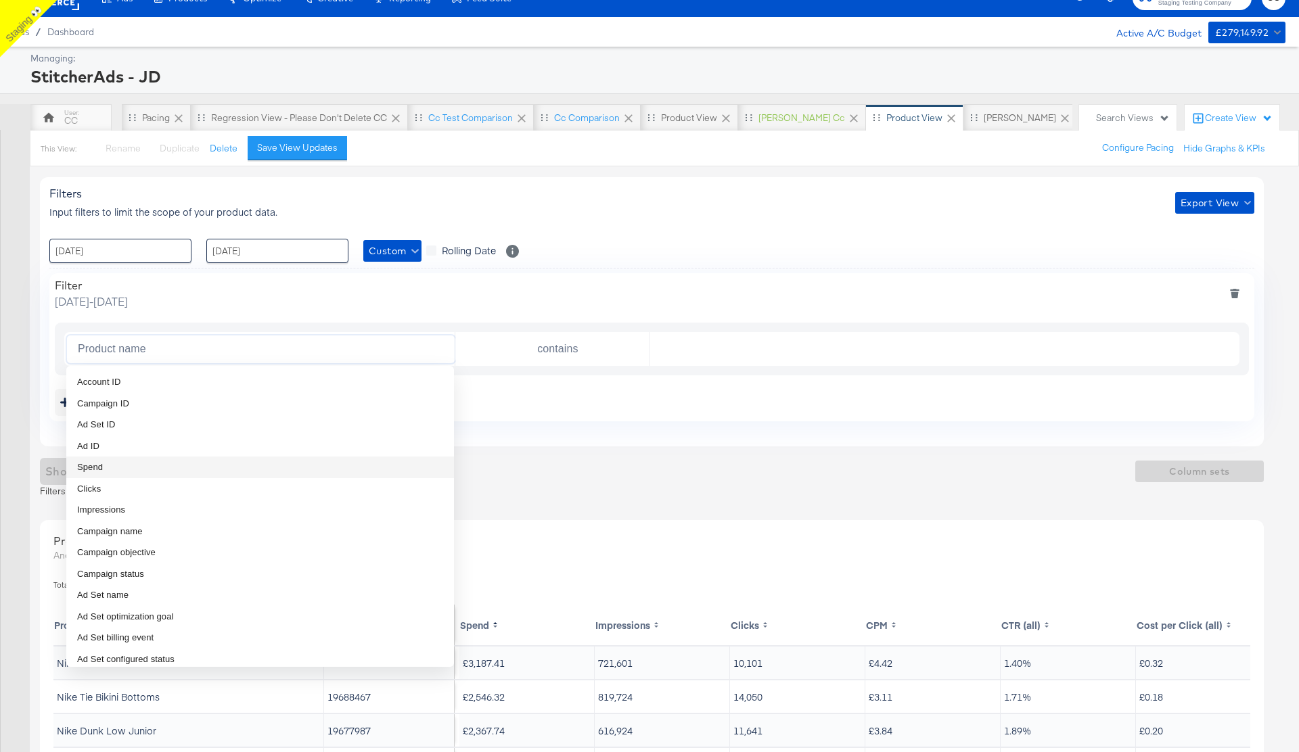
click at [148, 466] on li "Spend" at bounding box center [260, 468] width 388 height 22
type input "Spend"
type input "is greater than"
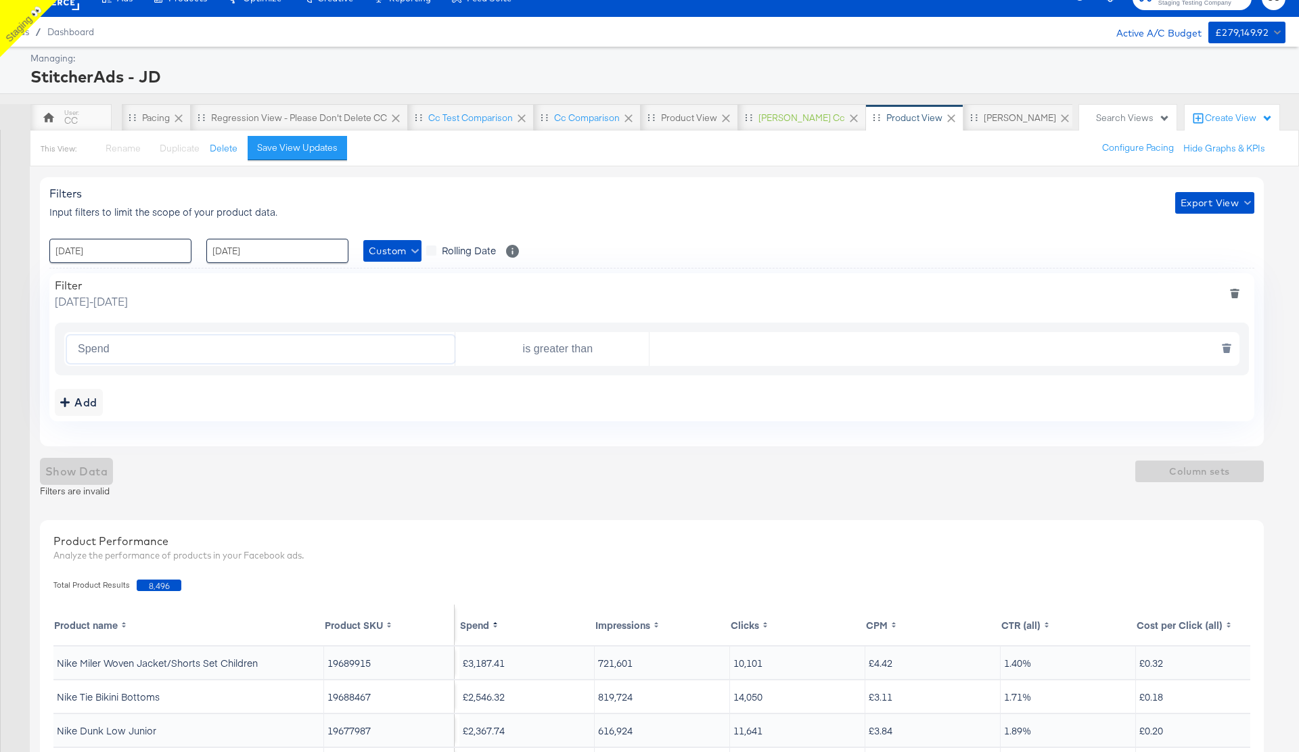
click at [733, 344] on input "text" at bounding box center [941, 350] width 583 height 28
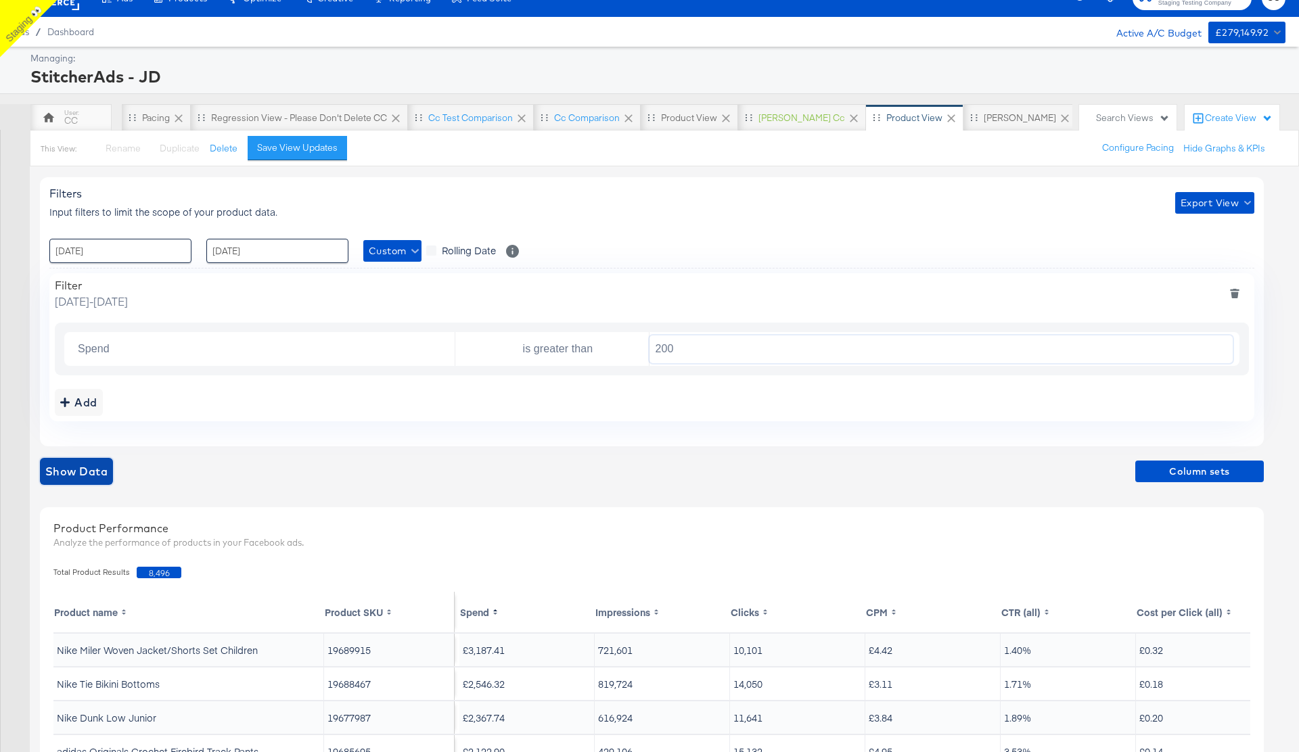
click at [81, 476] on span "Show Data" at bounding box center [76, 471] width 62 height 19
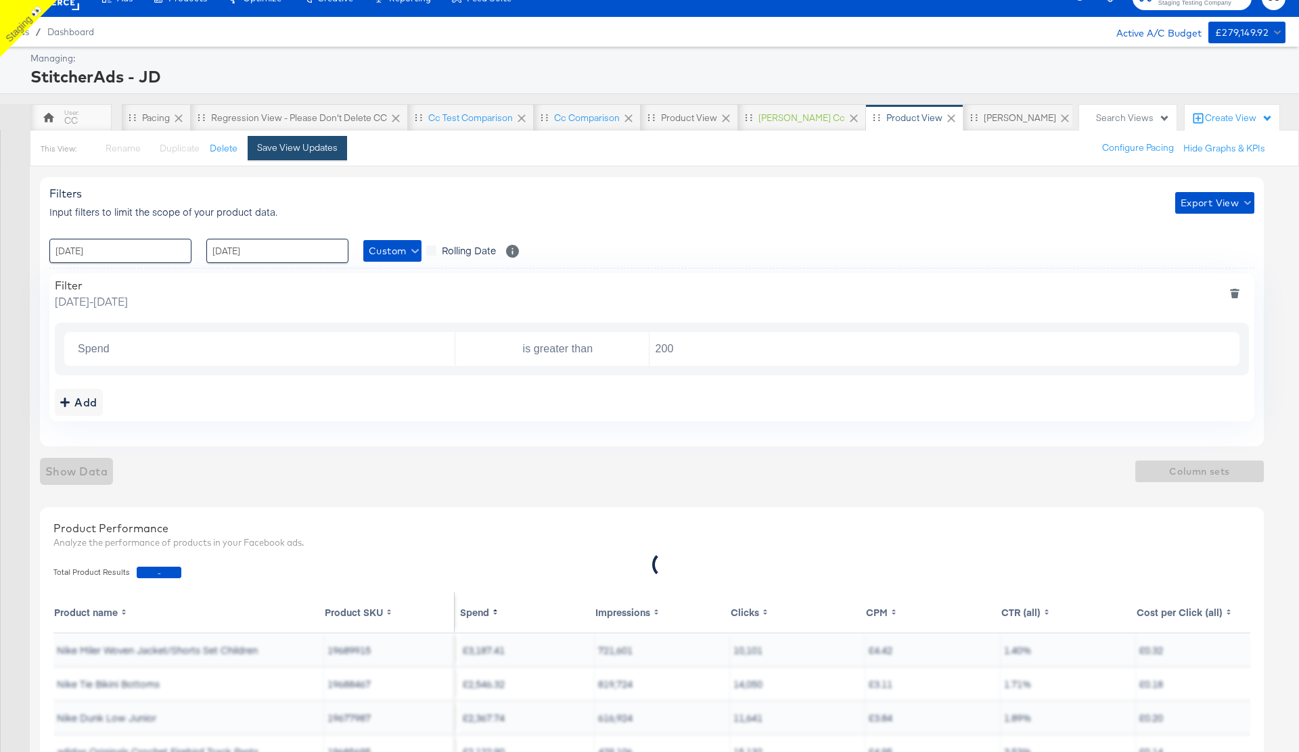
click at [297, 152] on div "Save View Updates" at bounding box center [297, 147] width 81 height 13
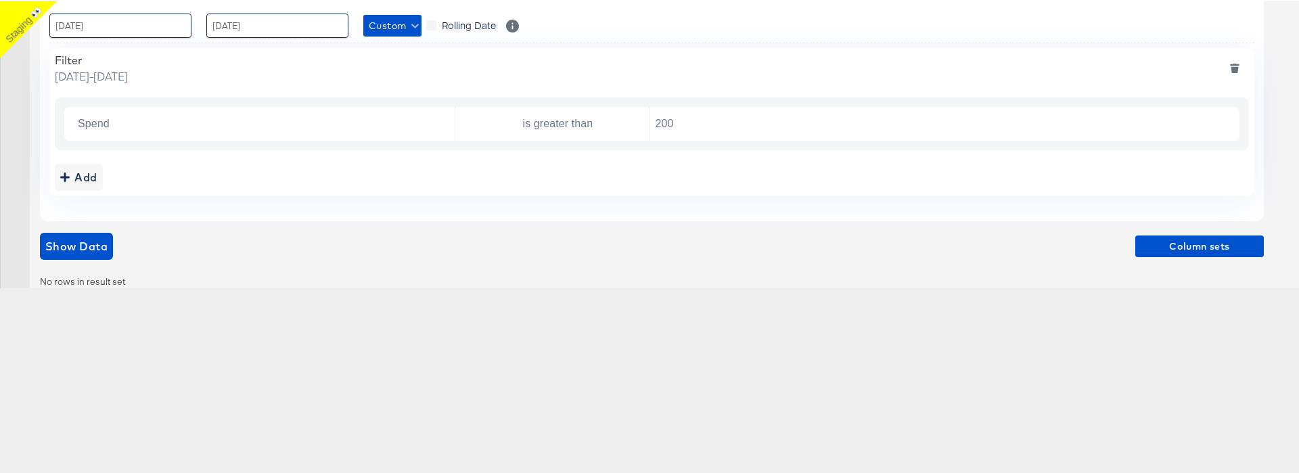
scroll to position [246, 0]
click at [662, 126] on input "200" at bounding box center [941, 124] width 583 height 28
click at [58, 252] on span "Show Data" at bounding box center [76, 246] width 62 height 19
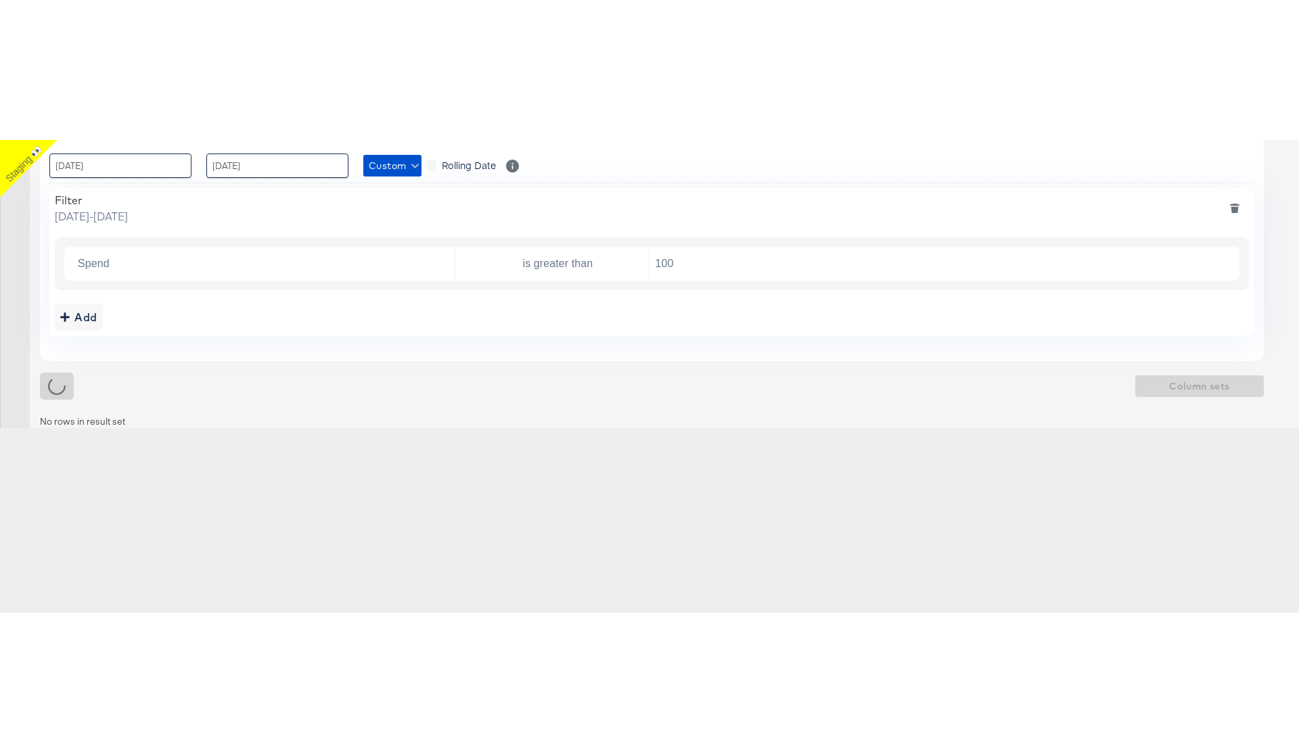
scroll to position [0, 0]
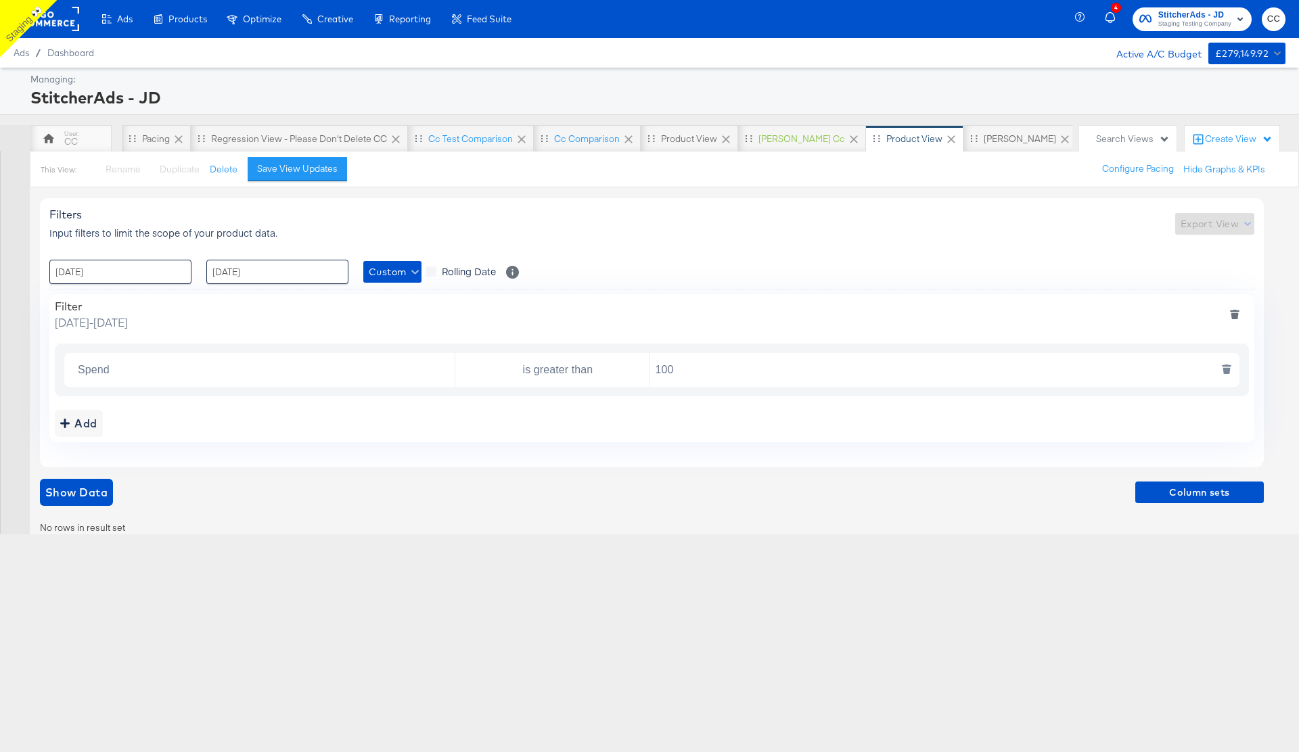
click at [672, 370] on input "100" at bounding box center [941, 371] width 583 height 28
type input "10"
click at [96, 486] on span "Show Data" at bounding box center [76, 492] width 62 height 19
click at [1236, 317] on icon "deletefilters" at bounding box center [1234, 316] width 7 height 6
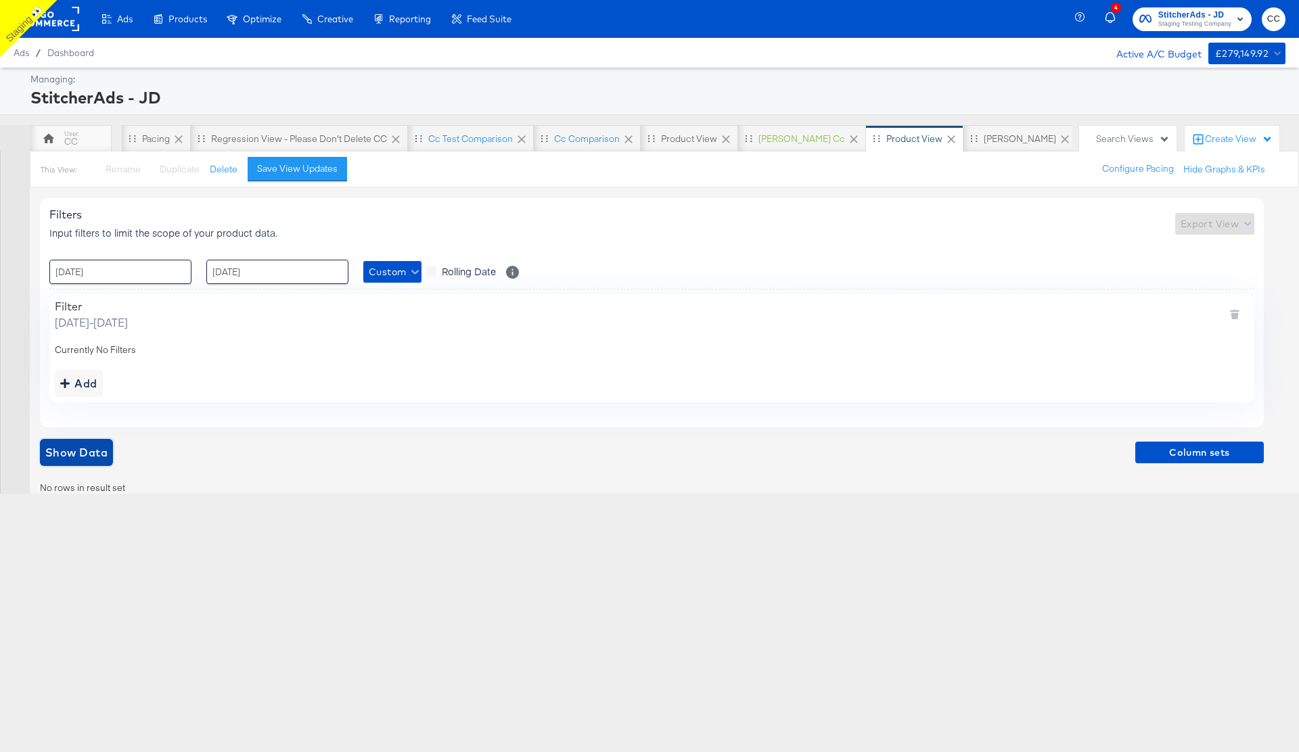
click at [81, 450] on span "Show Data" at bounding box center [76, 452] width 62 height 19
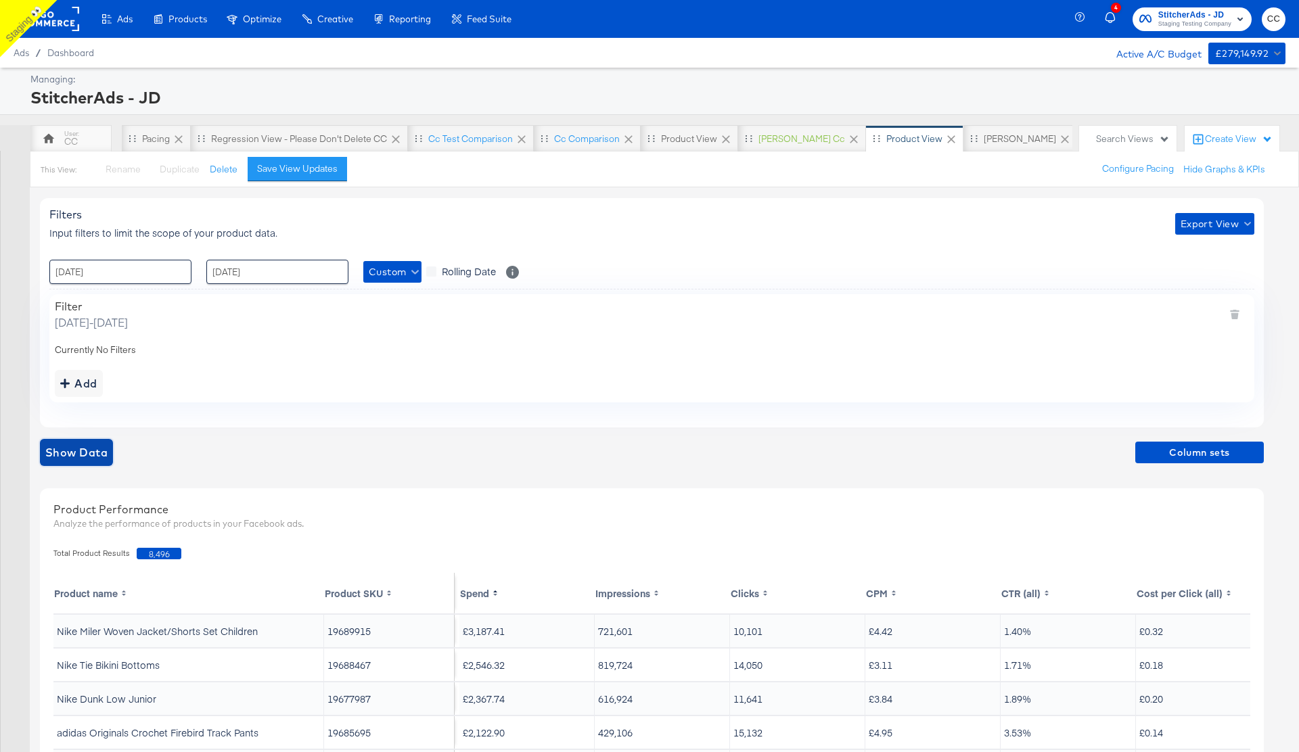
click at [68, 453] on span "Show Data" at bounding box center [76, 452] width 62 height 19
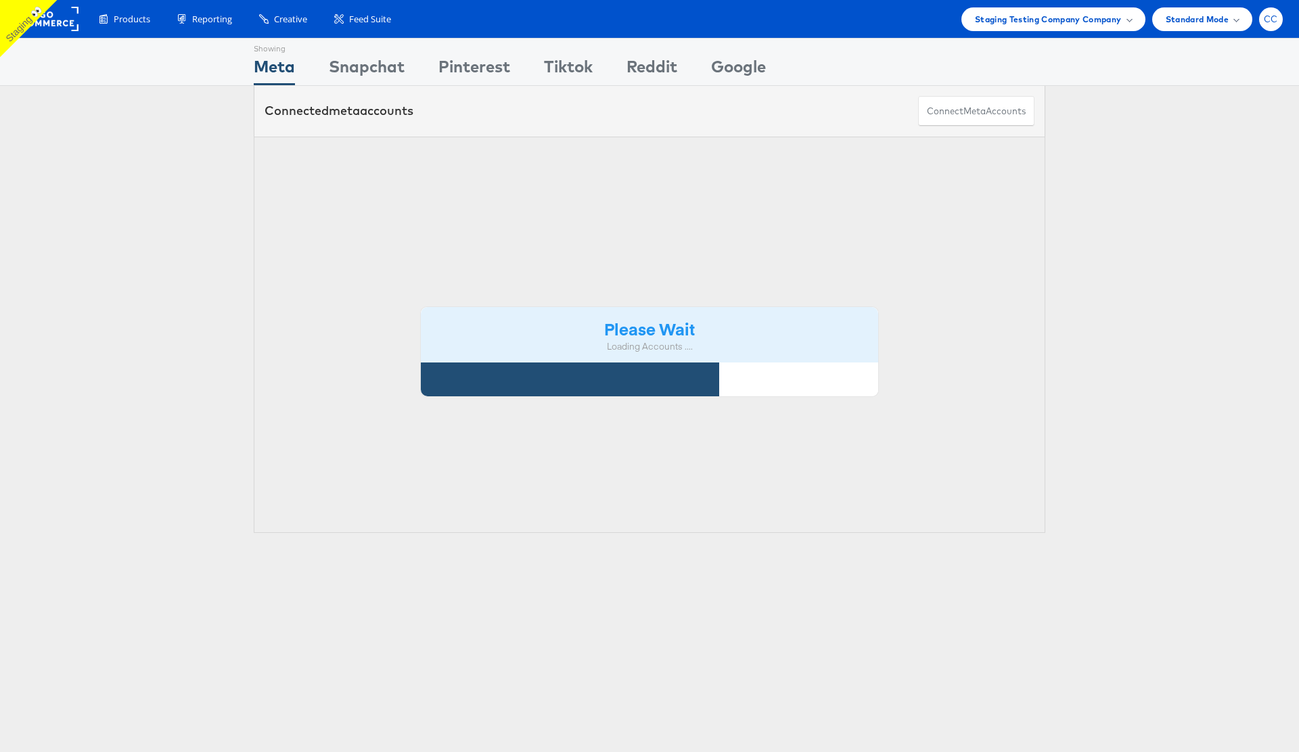
click at [1271, 22] on span "CC" at bounding box center [1271, 19] width 14 height 9
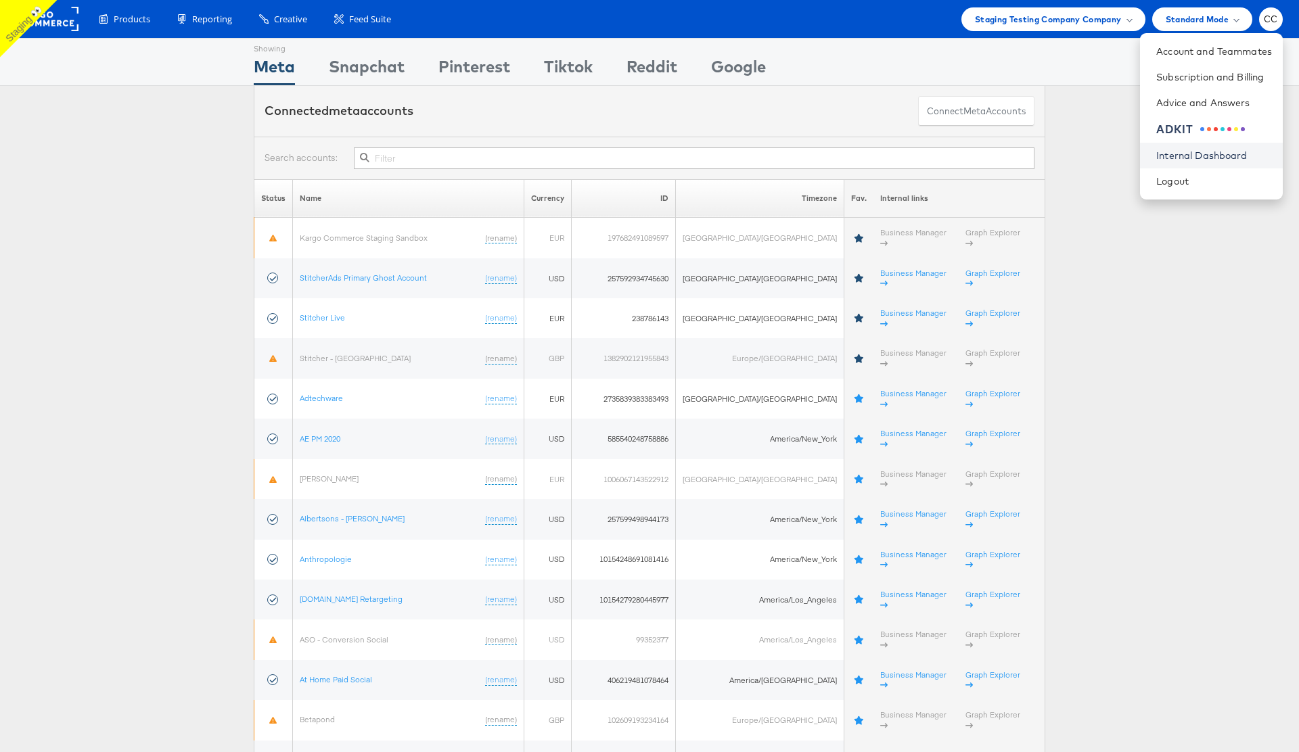
click at [1229, 158] on link "Internal Dashboard" at bounding box center [1214, 156] width 116 height 14
click at [1196, 187] on link "Logout" at bounding box center [1214, 182] width 116 height 14
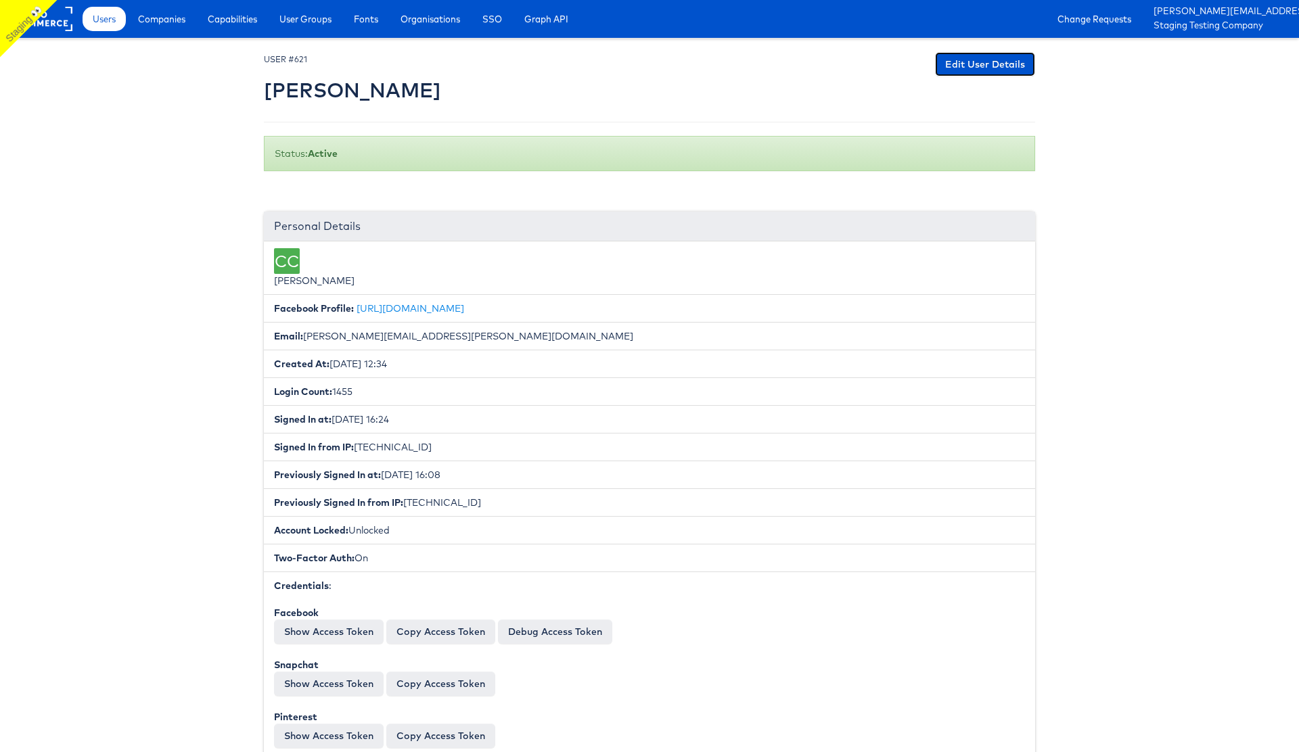
click at [996, 59] on link "Edit User Details" at bounding box center [985, 64] width 100 height 24
click at [104, 24] on span "Users" at bounding box center [104, 19] width 23 height 14
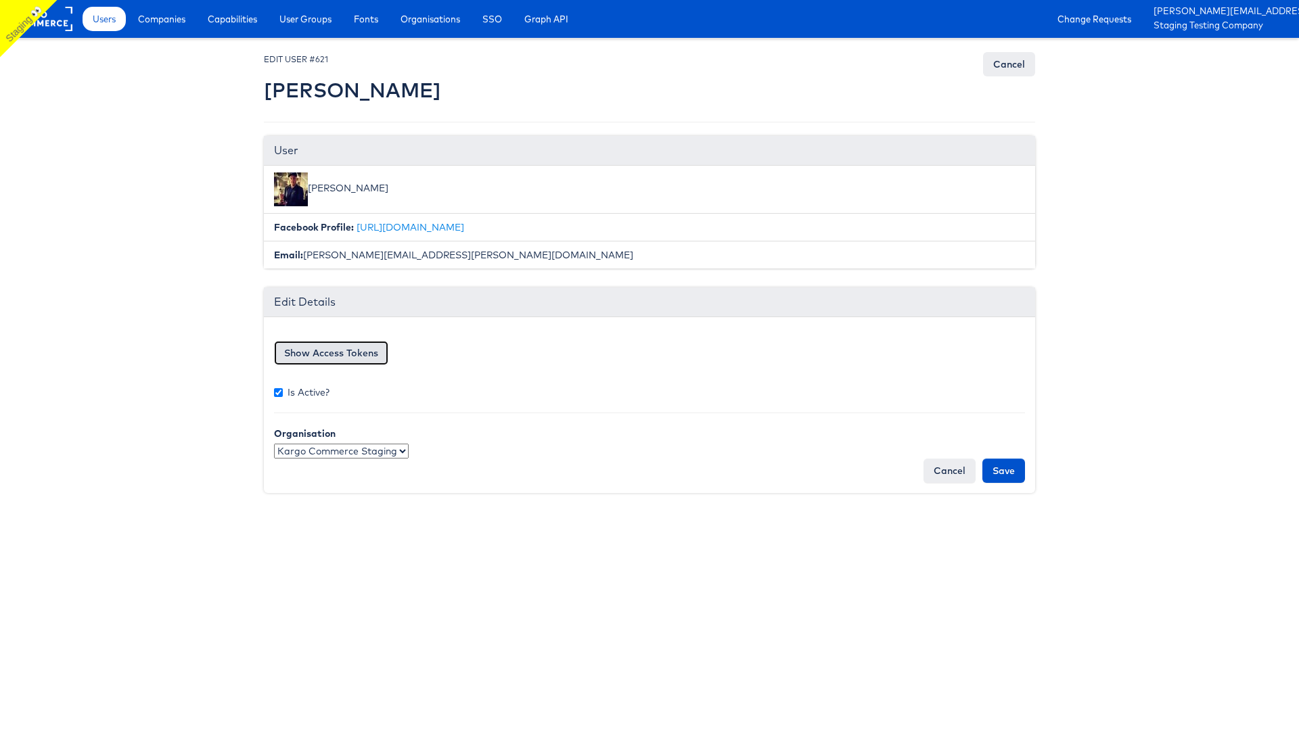
click at [331, 359] on button "Show Access Tokens" at bounding box center [331, 353] width 114 height 24
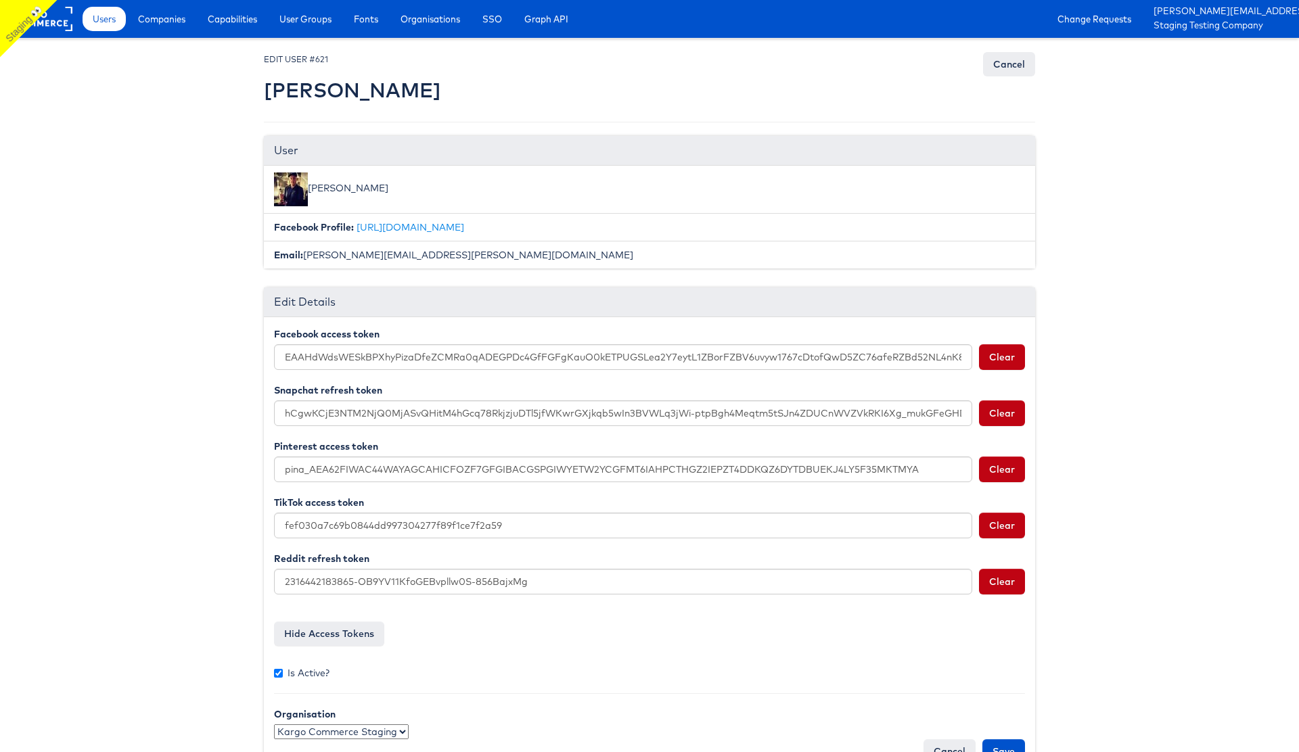
click at [150, 225] on body "Users Companies Capabilities User Groups Fonts Organisations SSO Graph API Chan…" at bounding box center [649, 396] width 1299 height 793
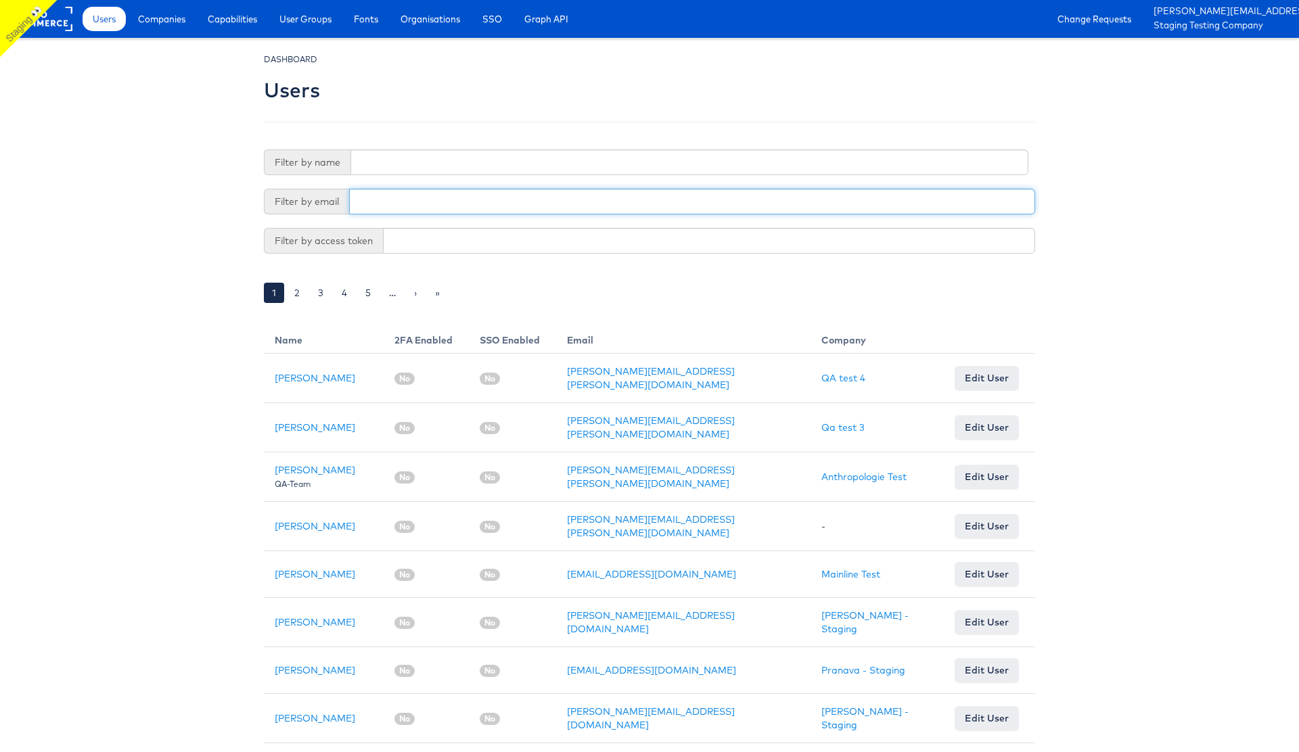
click at [386, 194] on input "text" at bounding box center [692, 202] width 686 height 26
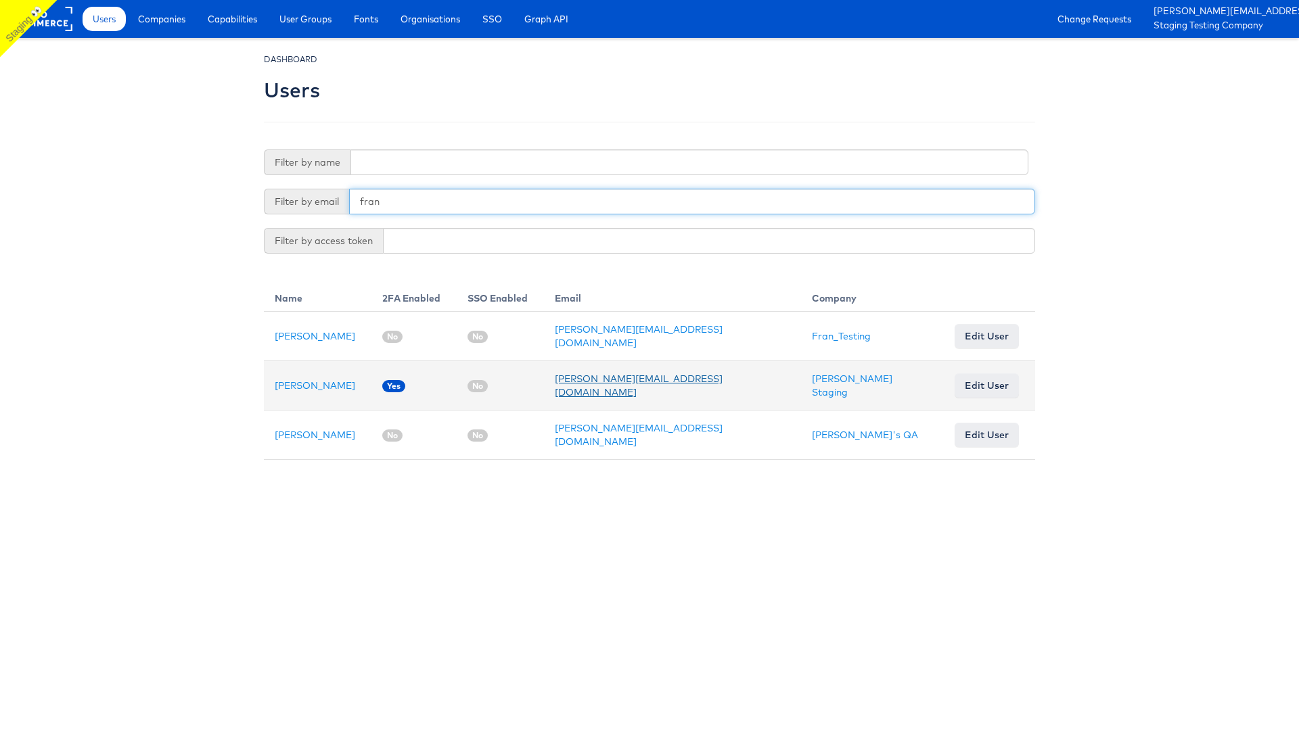
type input "fran"
click at [658, 380] on link "[PERSON_NAME][EMAIL_ADDRESS][DOMAIN_NAME]" at bounding box center [639, 386] width 168 height 26
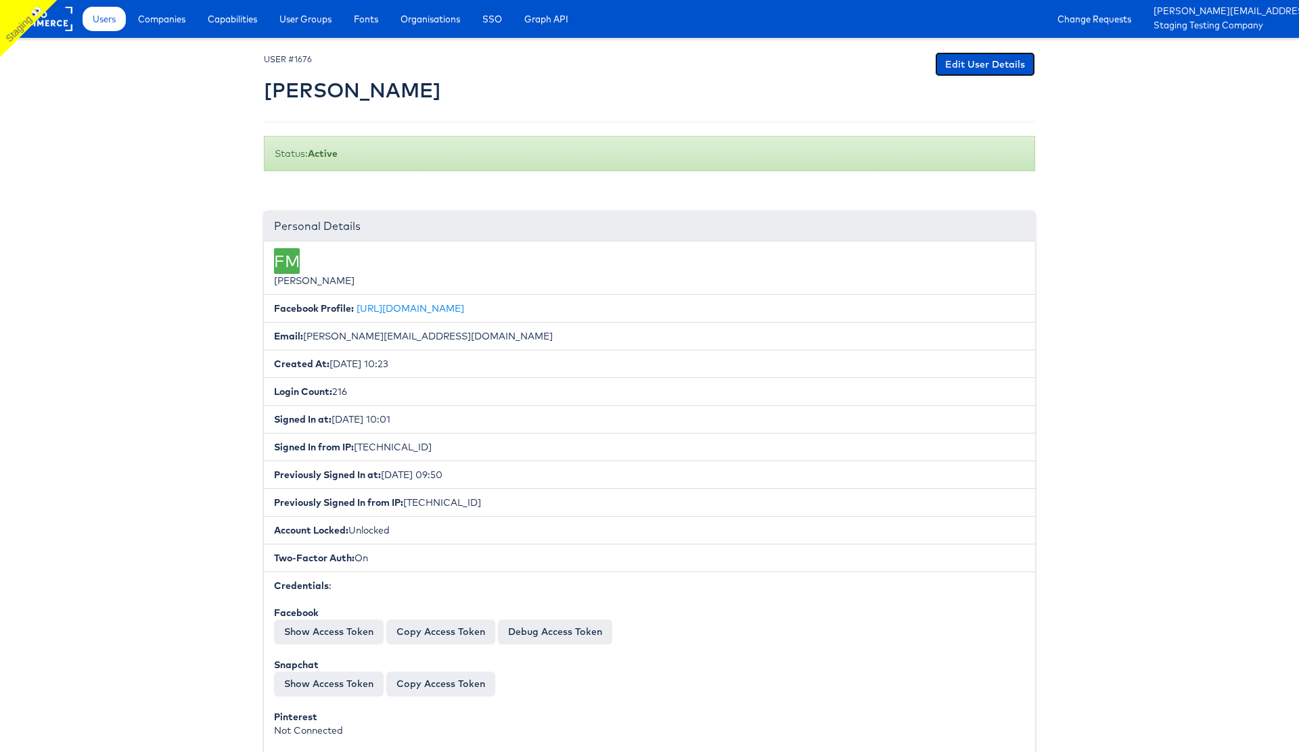
click at [958, 66] on link "Edit User Details" at bounding box center [985, 64] width 100 height 24
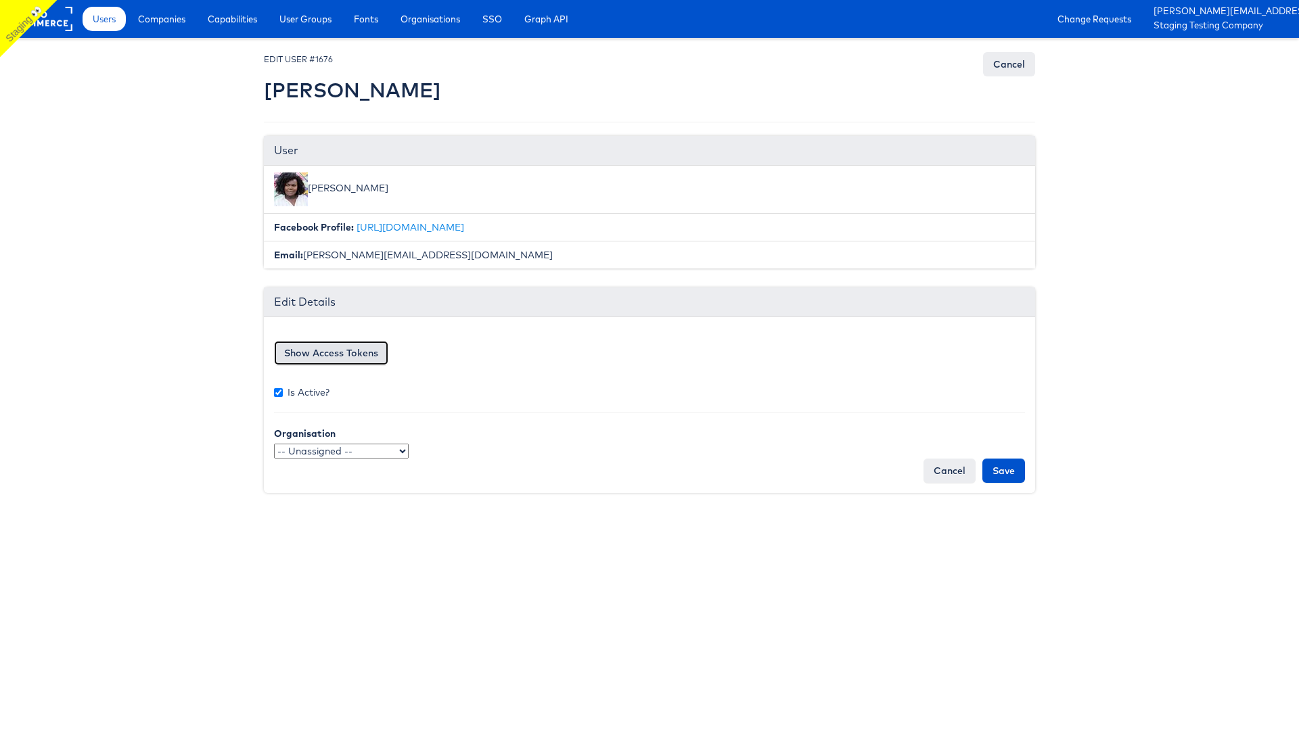
click at [346, 359] on button "Show Access Tokens" at bounding box center [331, 353] width 114 height 24
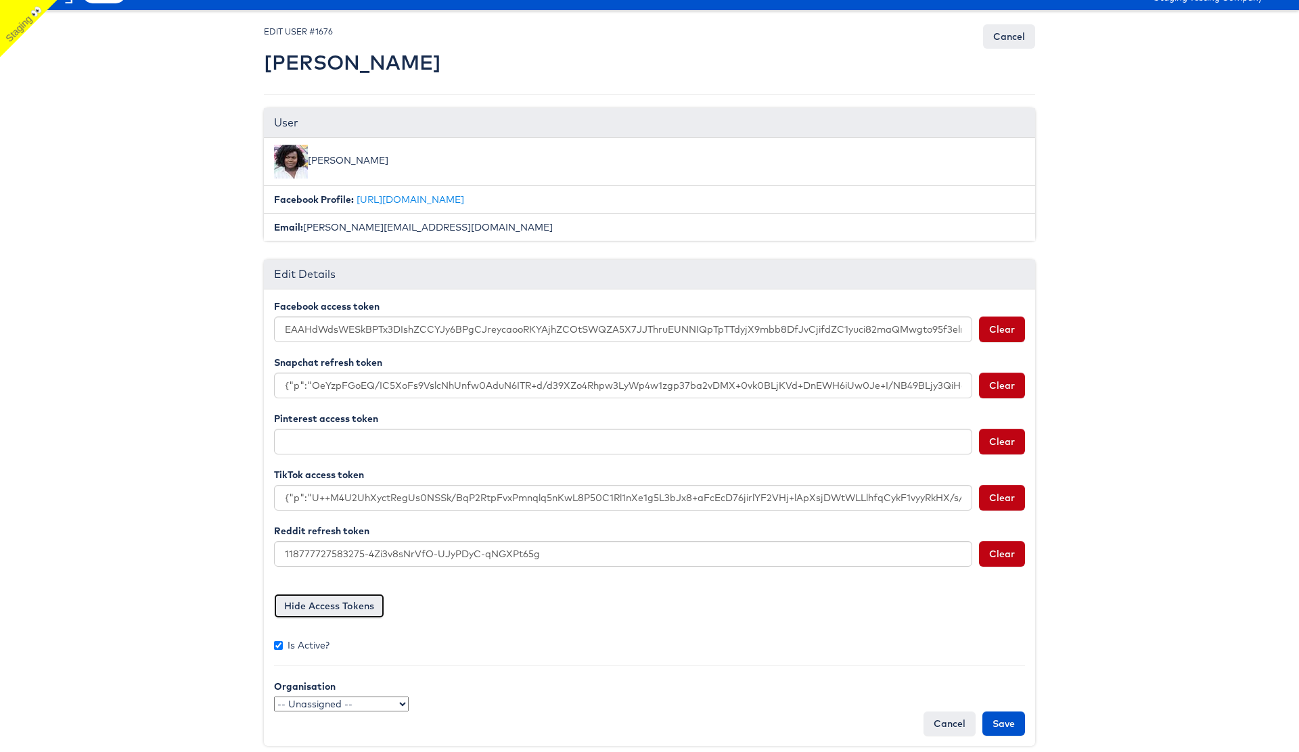
scroll to position [28, 0]
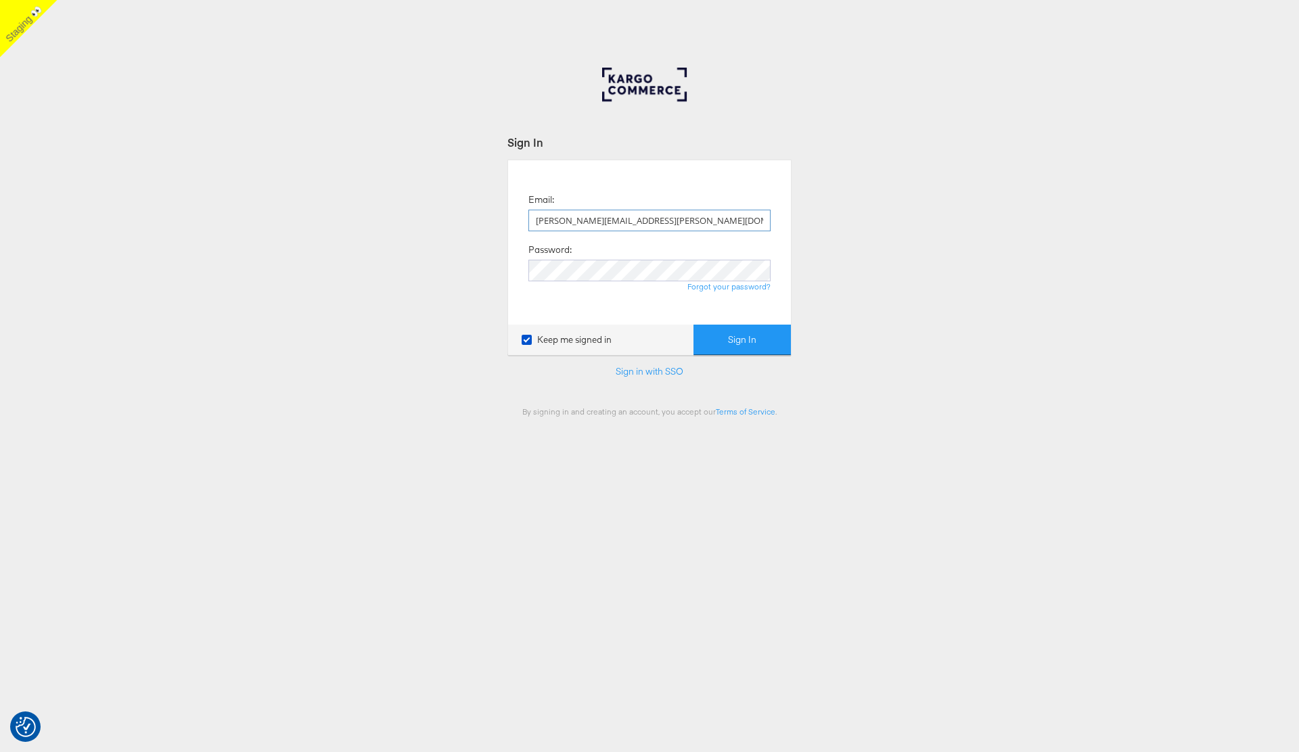
click at [633, 218] on input "[PERSON_NAME][EMAIL_ADDRESS][PERSON_NAME][DOMAIN_NAME]" at bounding box center [649, 221] width 242 height 22
click at [583, 217] on input "[PERSON_NAME][EMAIL_ADDRESS][PERSON_NAME][DOMAIN_NAME]" at bounding box center [649, 221] width 242 height 22
click at [607, 221] on input "[PERSON_NAME][EMAIL_ADDRESS][PERSON_NAME][DOMAIN_NAME]" at bounding box center [649, 221] width 242 height 22
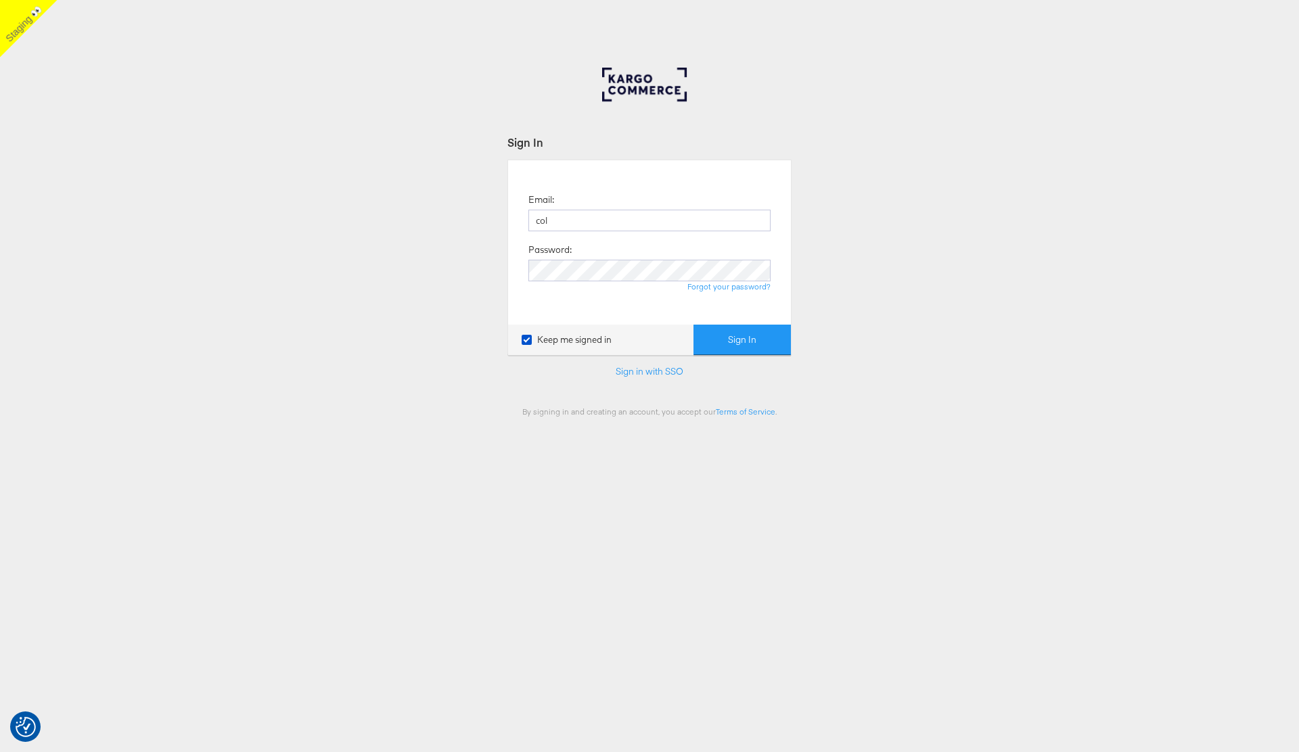
click at [359, 370] on div "Sign In Email: col Password: Forgot your password? Keep me signed in Sign In Si…" at bounding box center [649, 406] width 1299 height 677
click at [560, 224] on input "col" at bounding box center [649, 221] width 242 height 22
type input "[EMAIL_ADDRESS][PERSON_NAME][DOMAIN_NAME]"
click at [760, 346] on button "Sign In" at bounding box center [742, 340] width 97 height 30
